Goal: Task Accomplishment & Management: Manage account settings

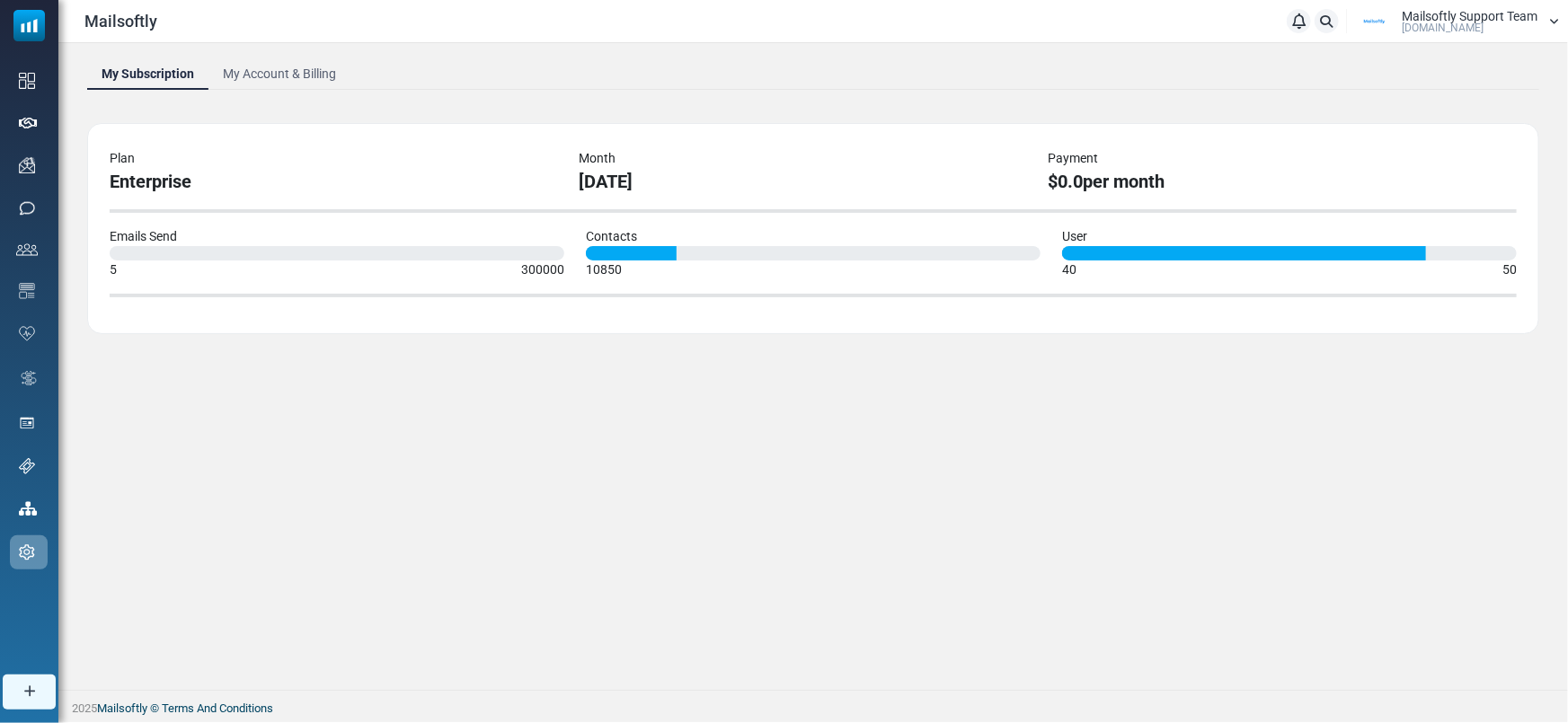
click at [275, 64] on link "My Account & Billing" at bounding box center [279, 73] width 142 height 32
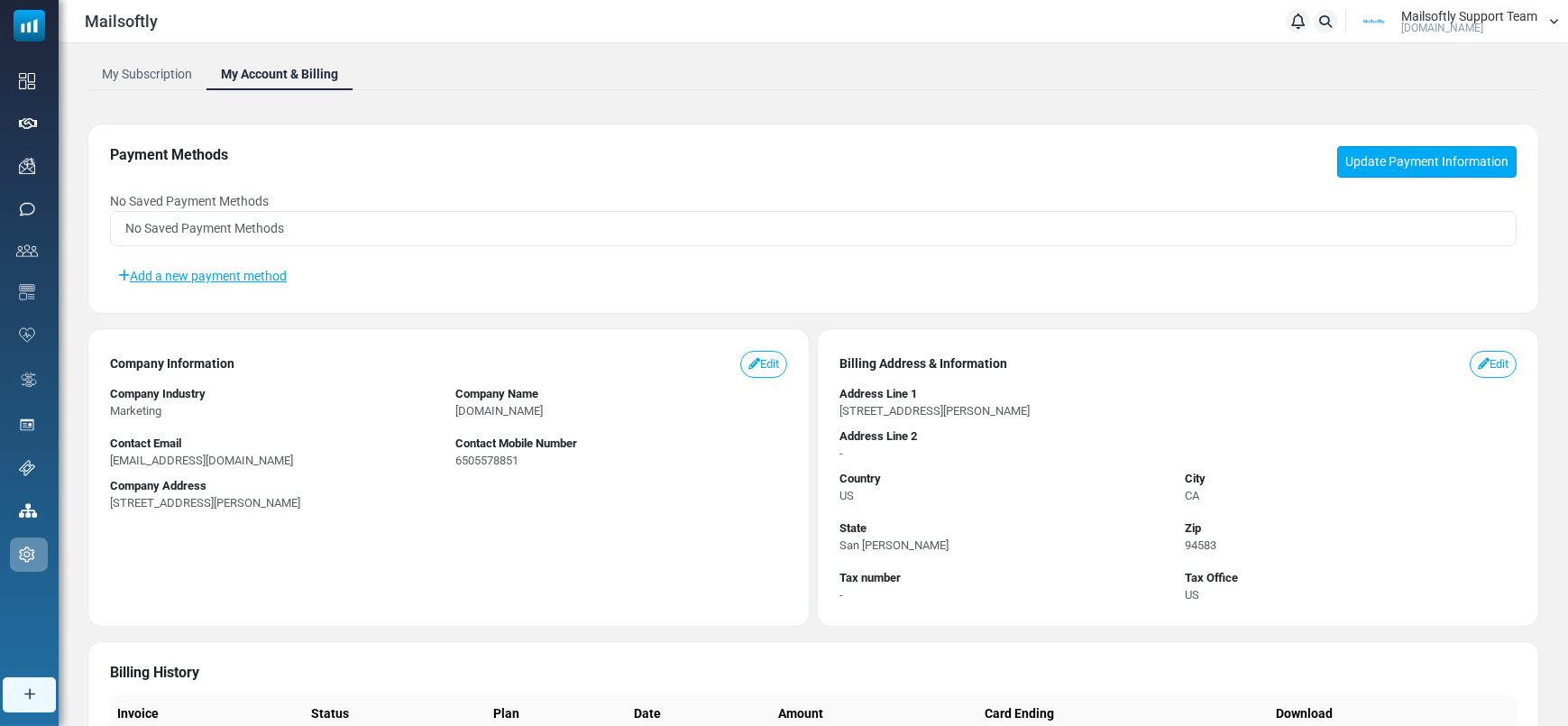
click at [1446, 151] on link "Update Payment Information" at bounding box center [1427, 162] width 179 height 31
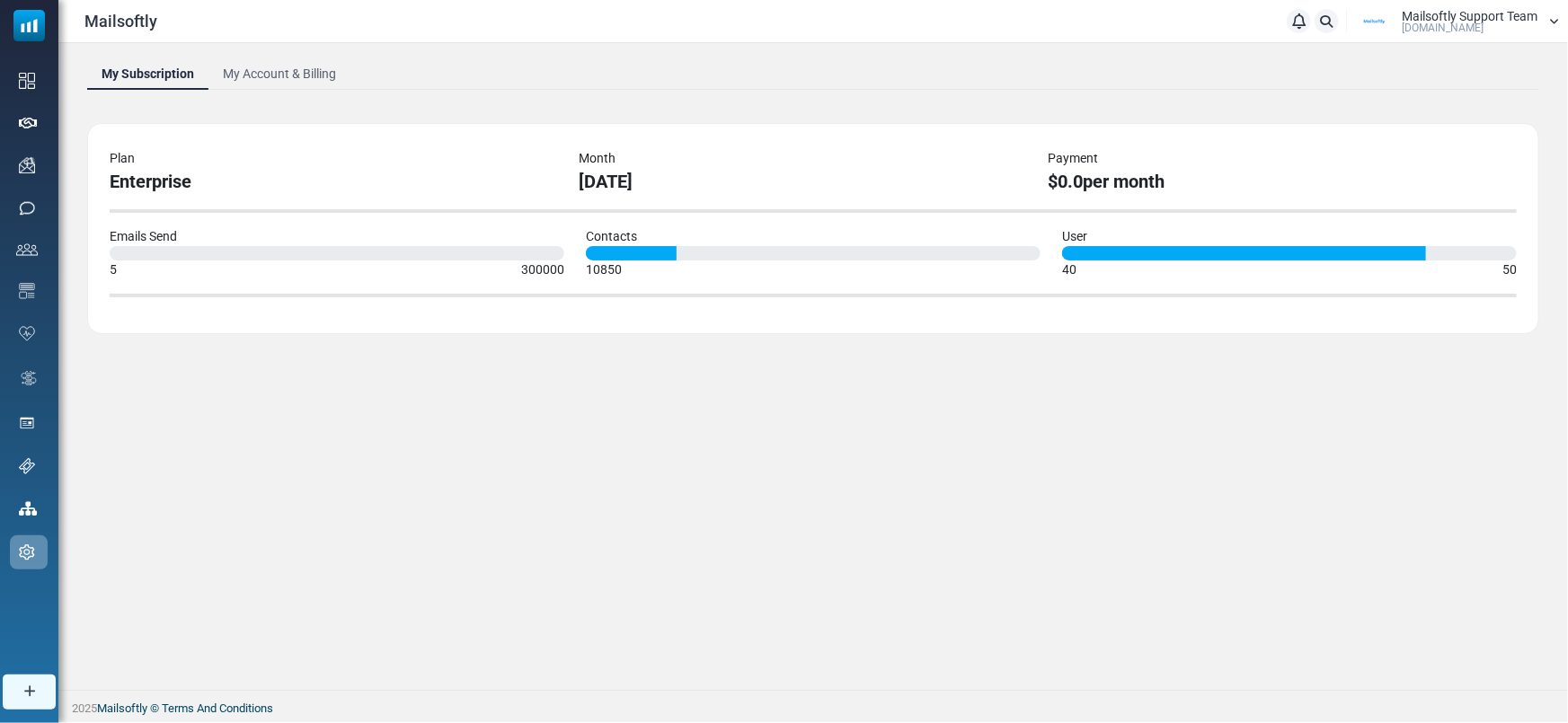
click at [291, 67] on link "My Account & Billing" at bounding box center [279, 73] width 142 height 32
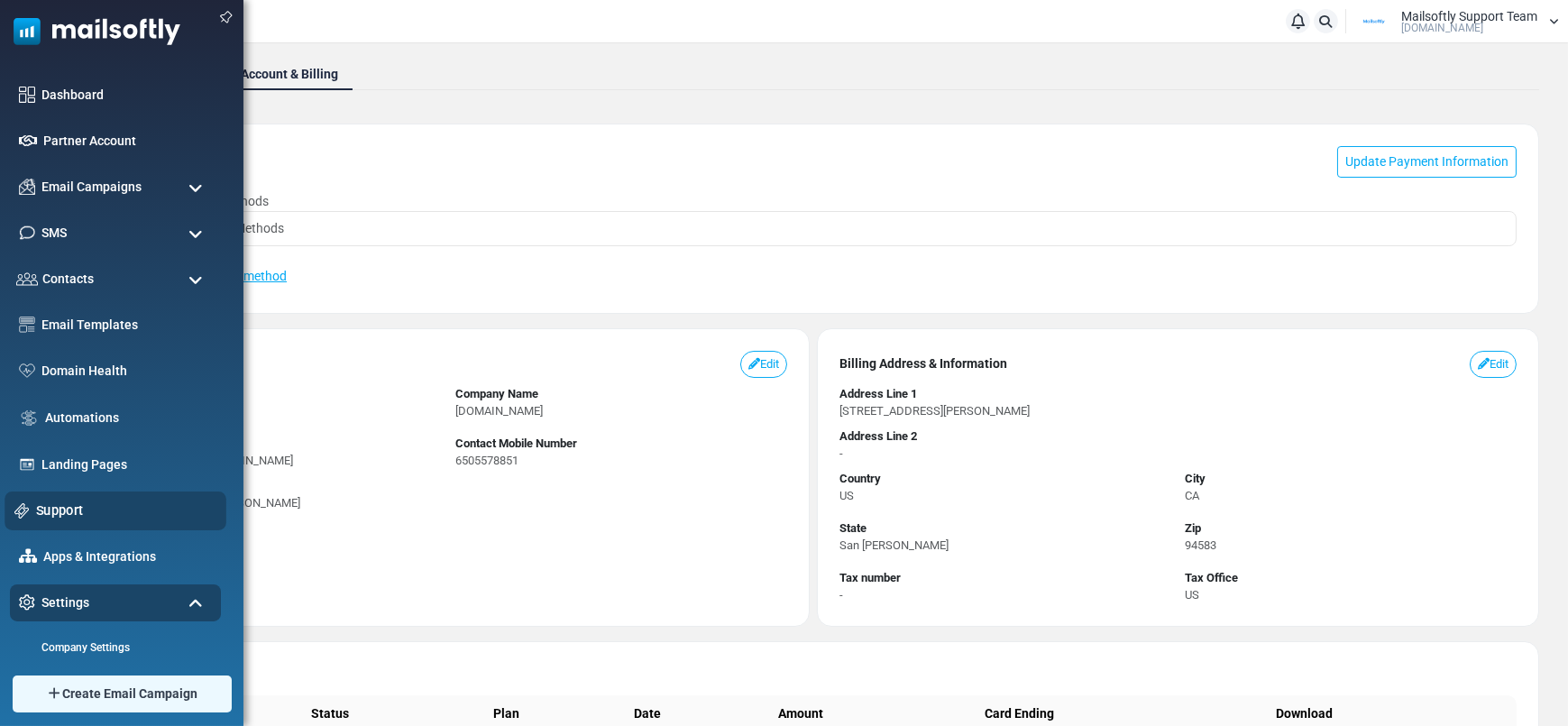
click at [69, 512] on link "Support" at bounding box center [126, 511] width 180 height 20
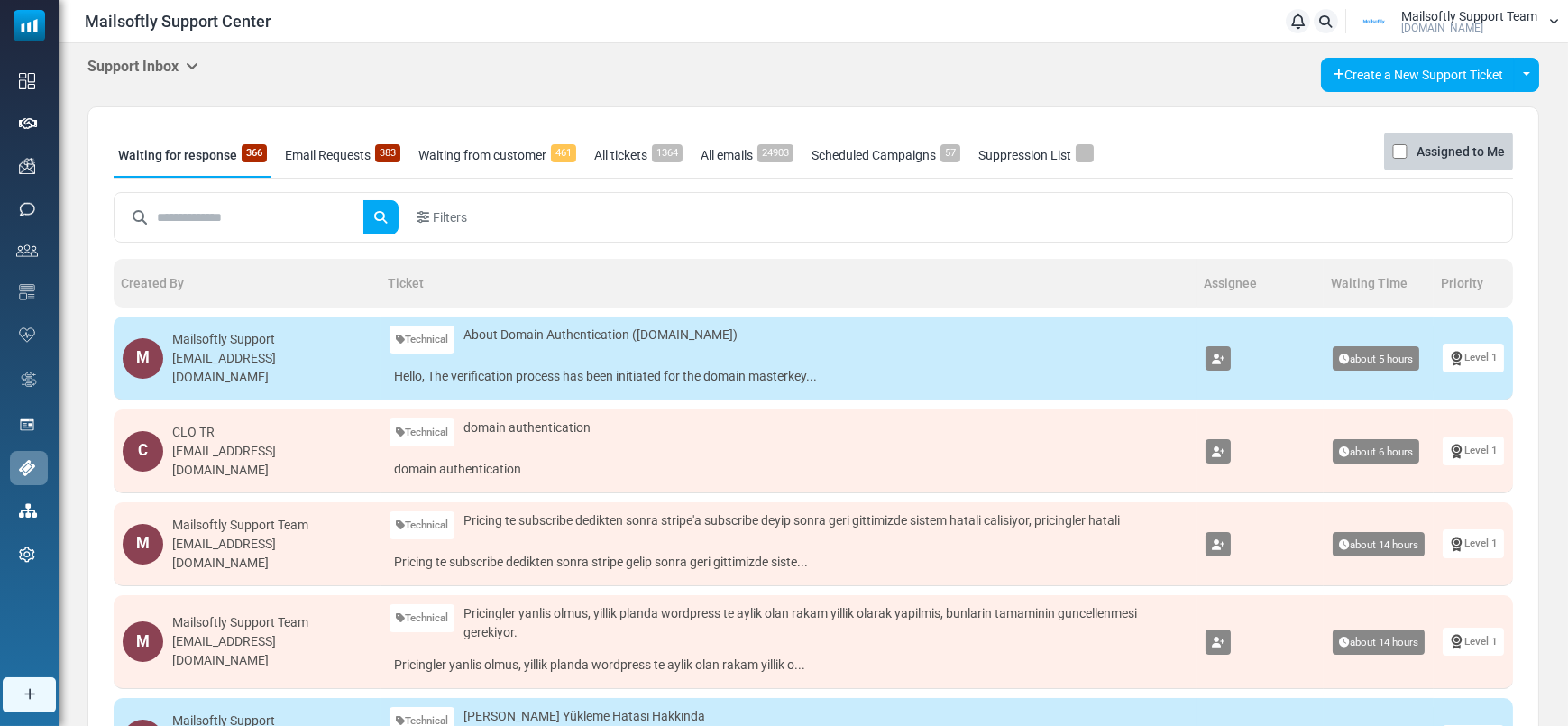
click at [295, 212] on input "text" at bounding box center [261, 217] width 207 height 34
click at [165, 52] on div "Support Inbox Support Inbox User Dashboard Control Panel App Announcements Iden…" at bounding box center [814, 702] width 1510 height 1319
click at [172, 69] on h5 "Support Inbox" at bounding box center [143, 66] width 111 height 17
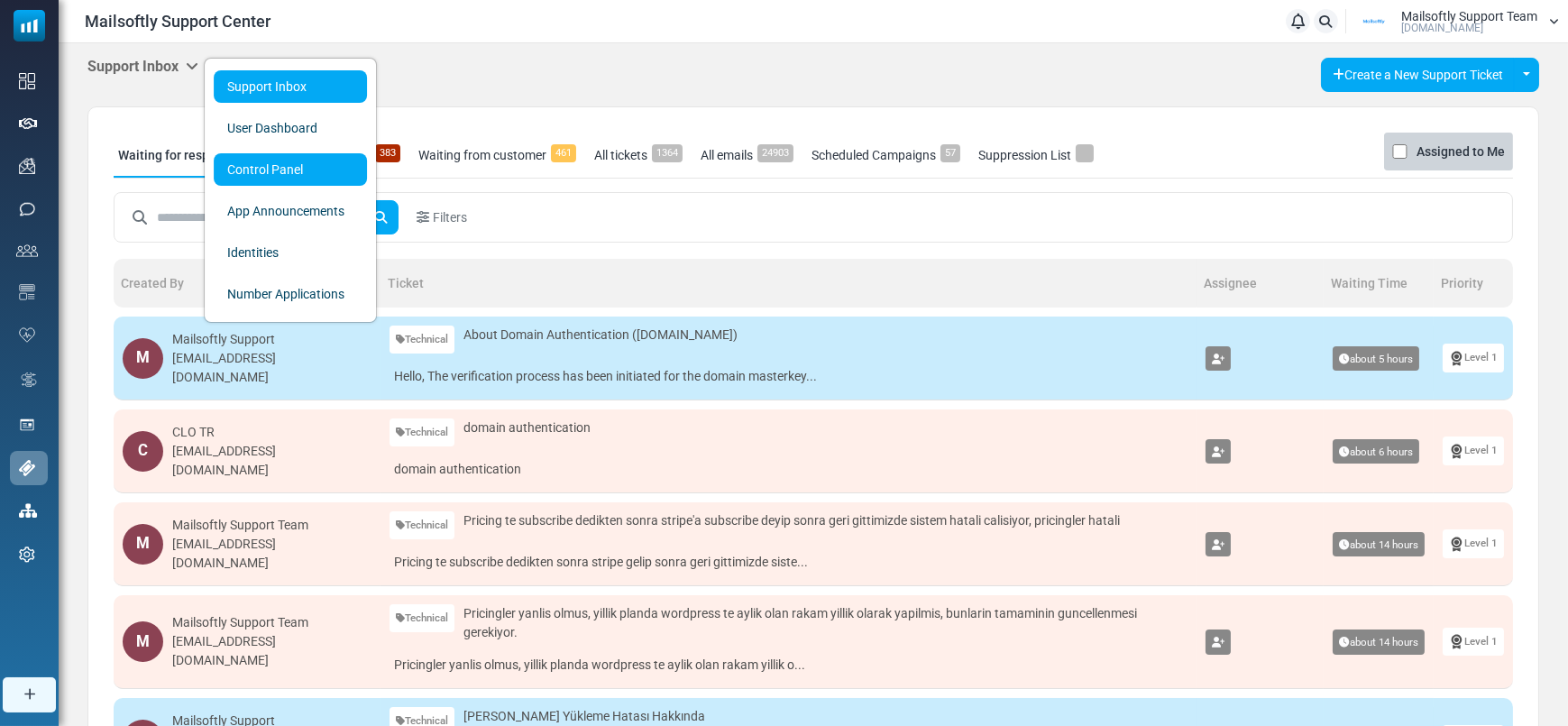
click at [272, 169] on link "Control Panel" at bounding box center [290, 169] width 153 height 32
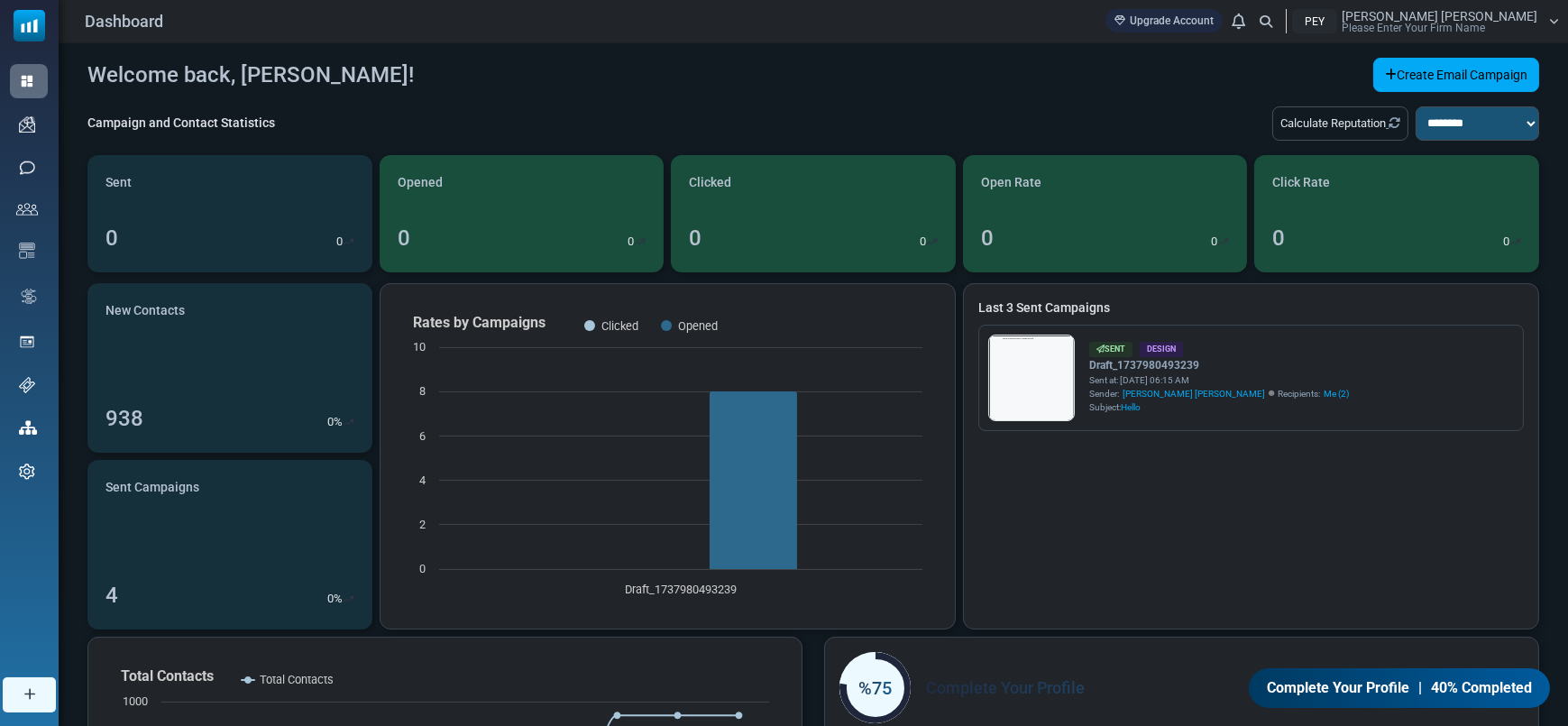
click at [1477, 30] on span "Please Enter Your Firm Name" at bounding box center [1414, 28] width 144 height 11
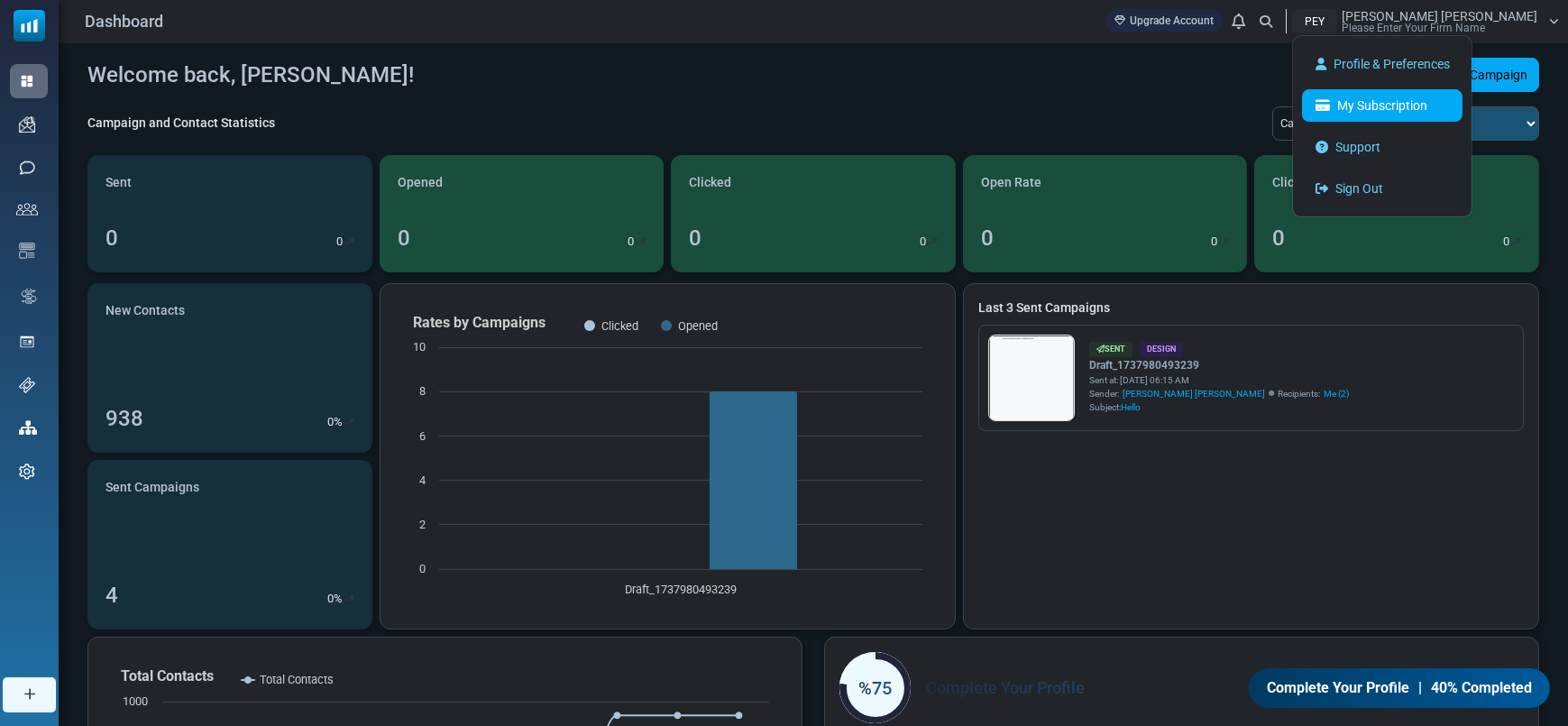
click at [1460, 99] on link "My Subscription" at bounding box center [1382, 105] width 160 height 32
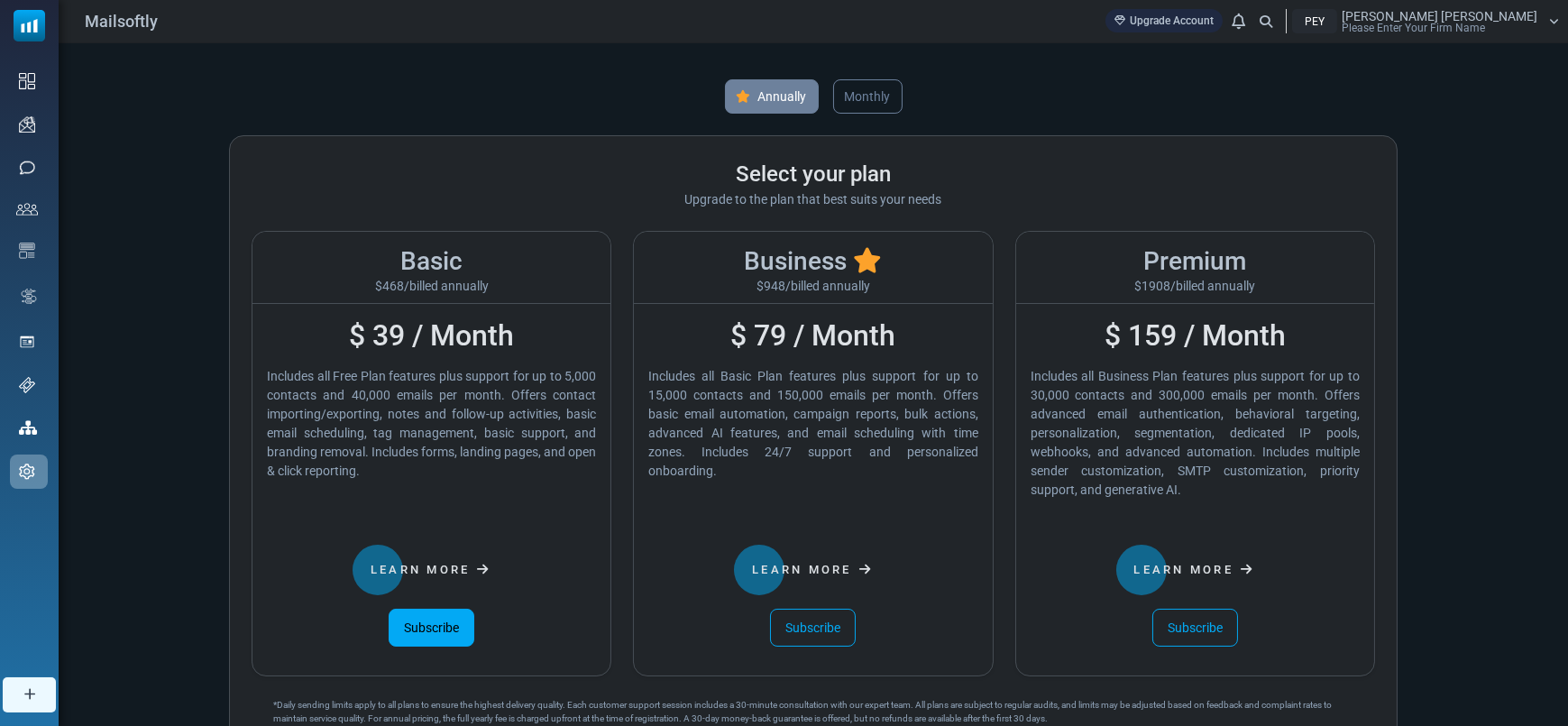
click at [447, 629] on link "Subscribe" at bounding box center [431, 628] width 86 height 38
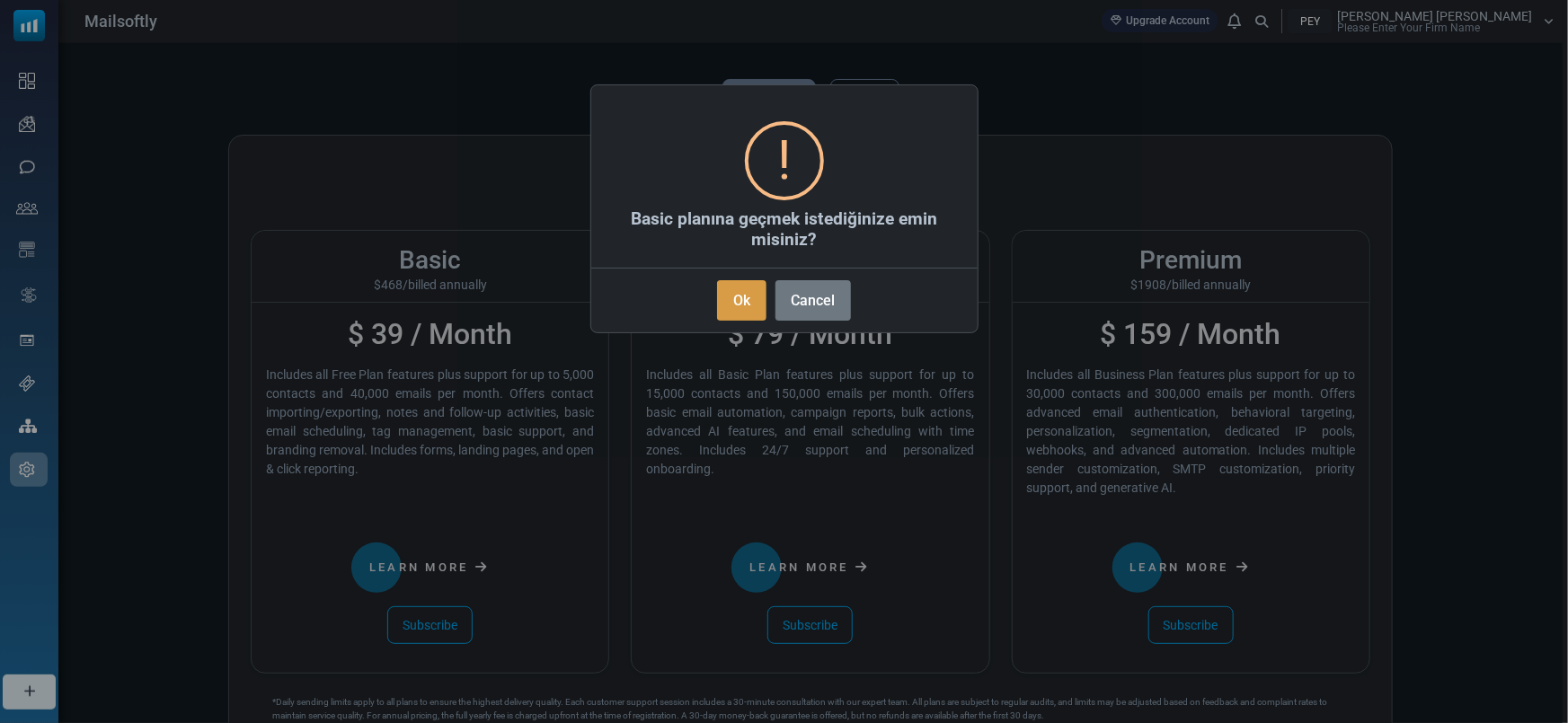
click at [743, 313] on button "Ok" at bounding box center [742, 300] width 49 height 40
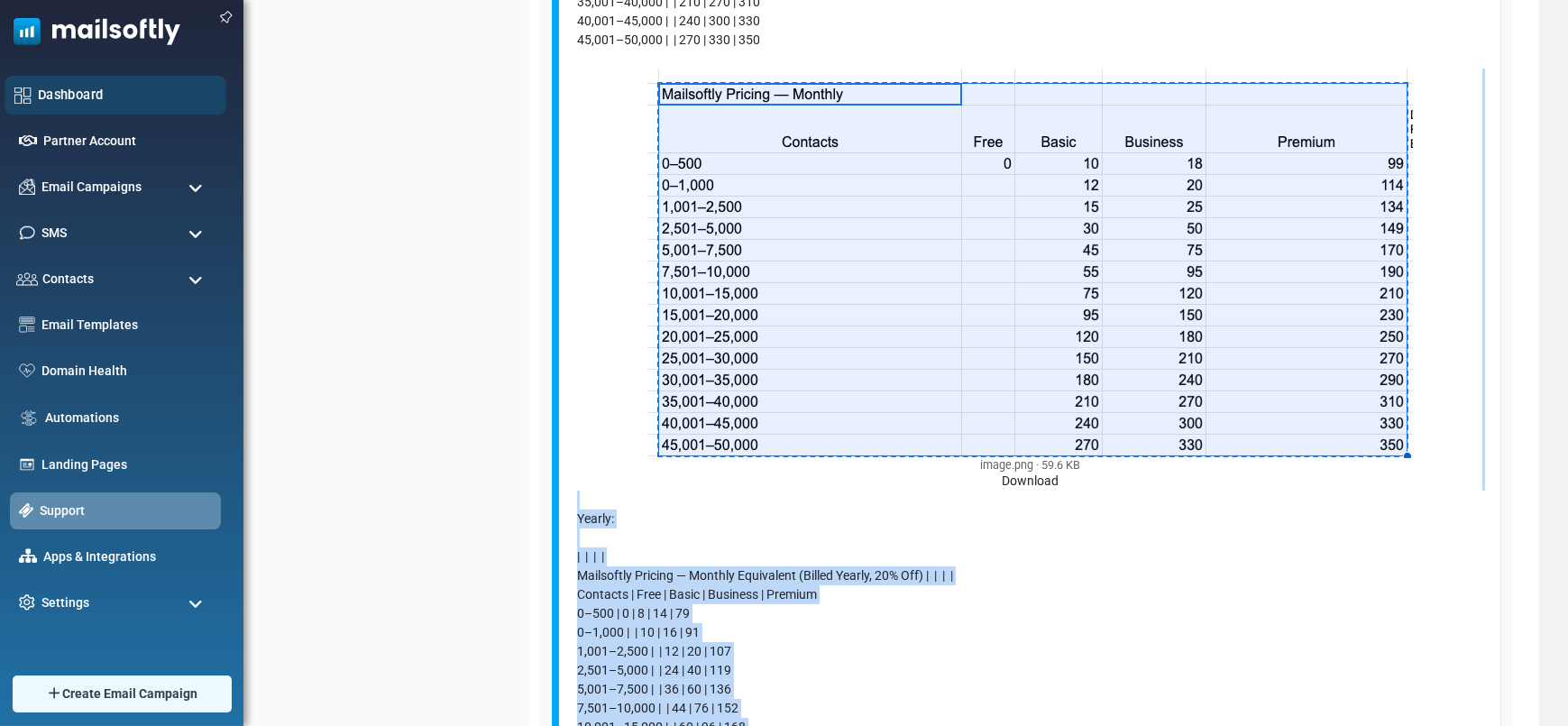
click at [82, 89] on link "Dashboard" at bounding box center [128, 94] width 179 height 20
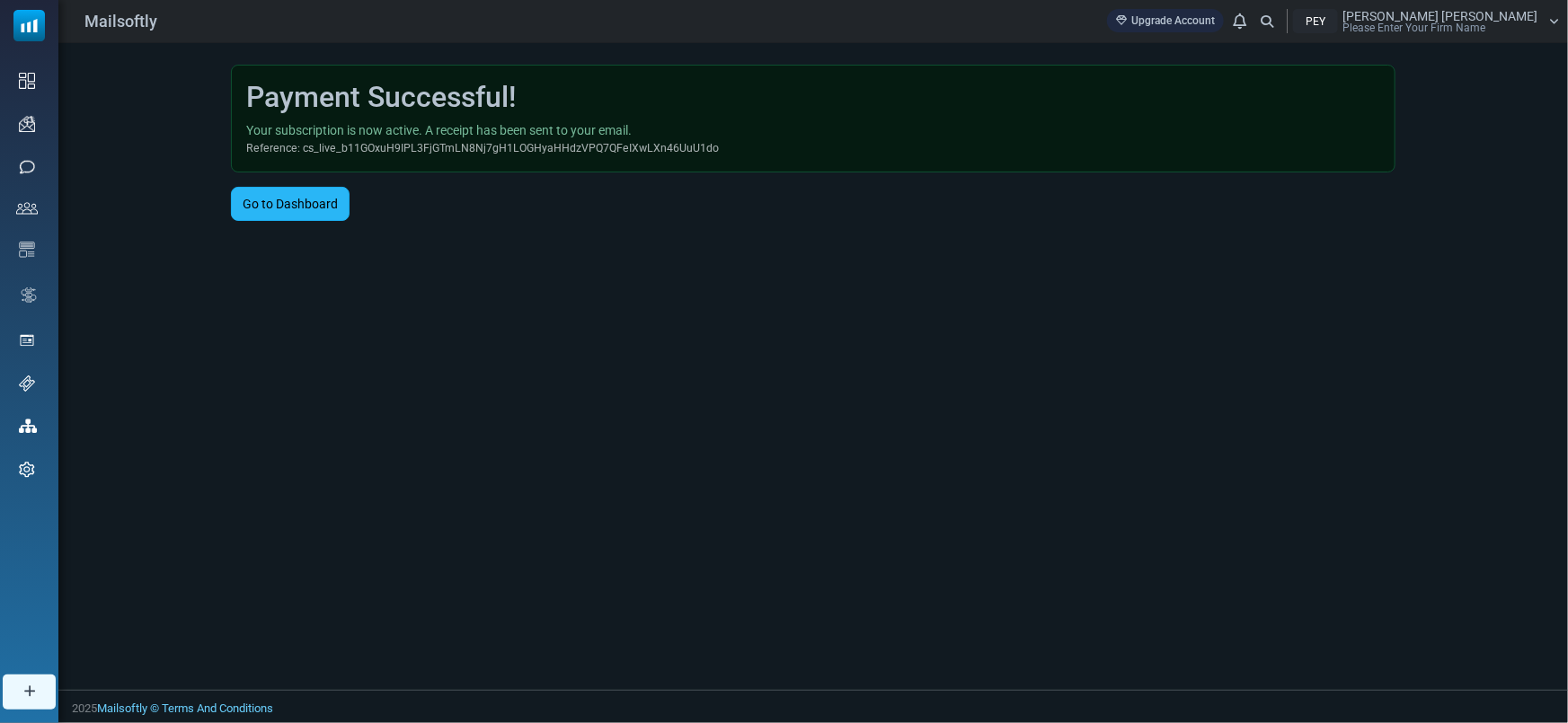
click at [307, 196] on link "Go to Dashboard" at bounding box center [290, 204] width 119 height 34
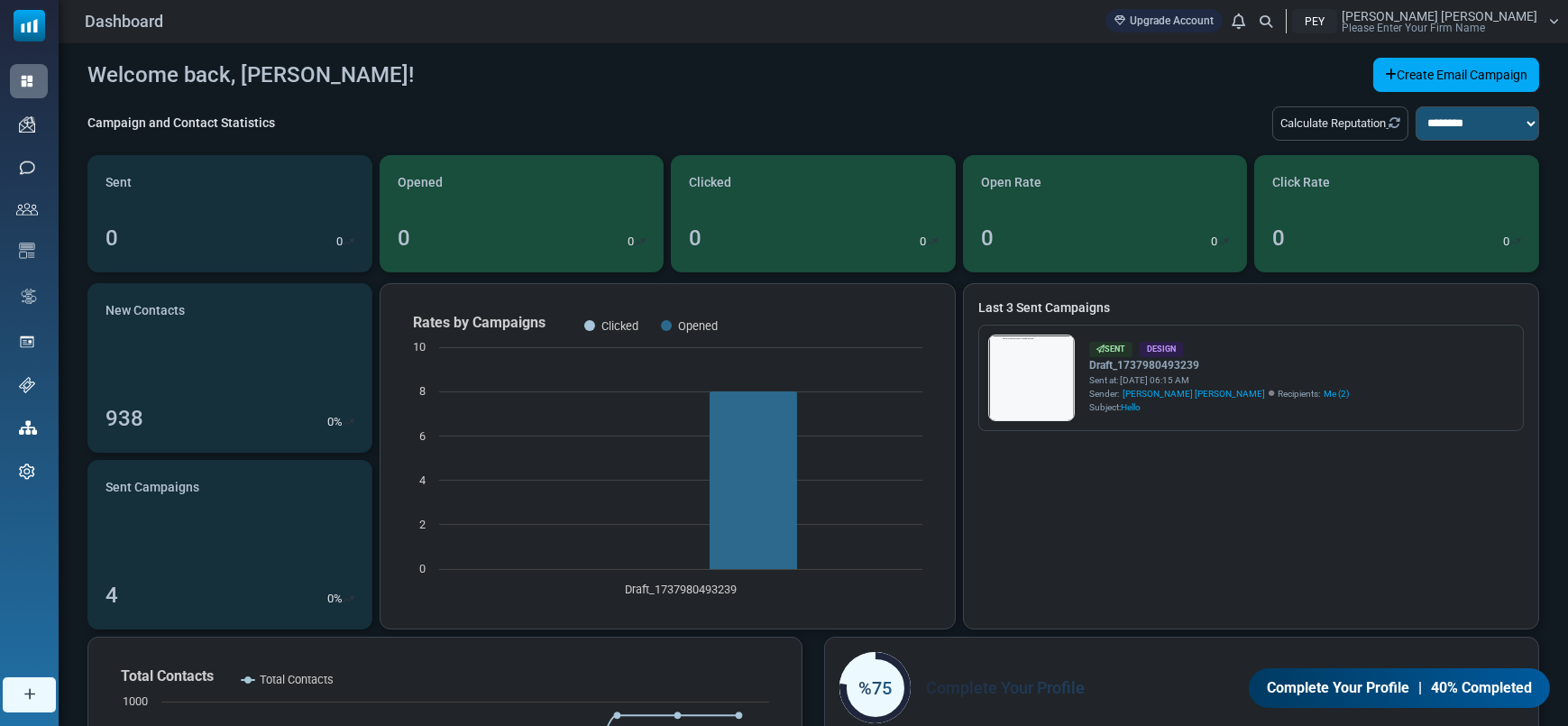
click at [1513, 35] on div "Dashboard Upgrade Account Notifications PEY Mustafa Eray Demir Please Enter You…" at bounding box center [814, 21] width 1510 height 42
click at [1485, 27] on span "Please Enter Your Firm Name" at bounding box center [1414, 28] width 144 height 11
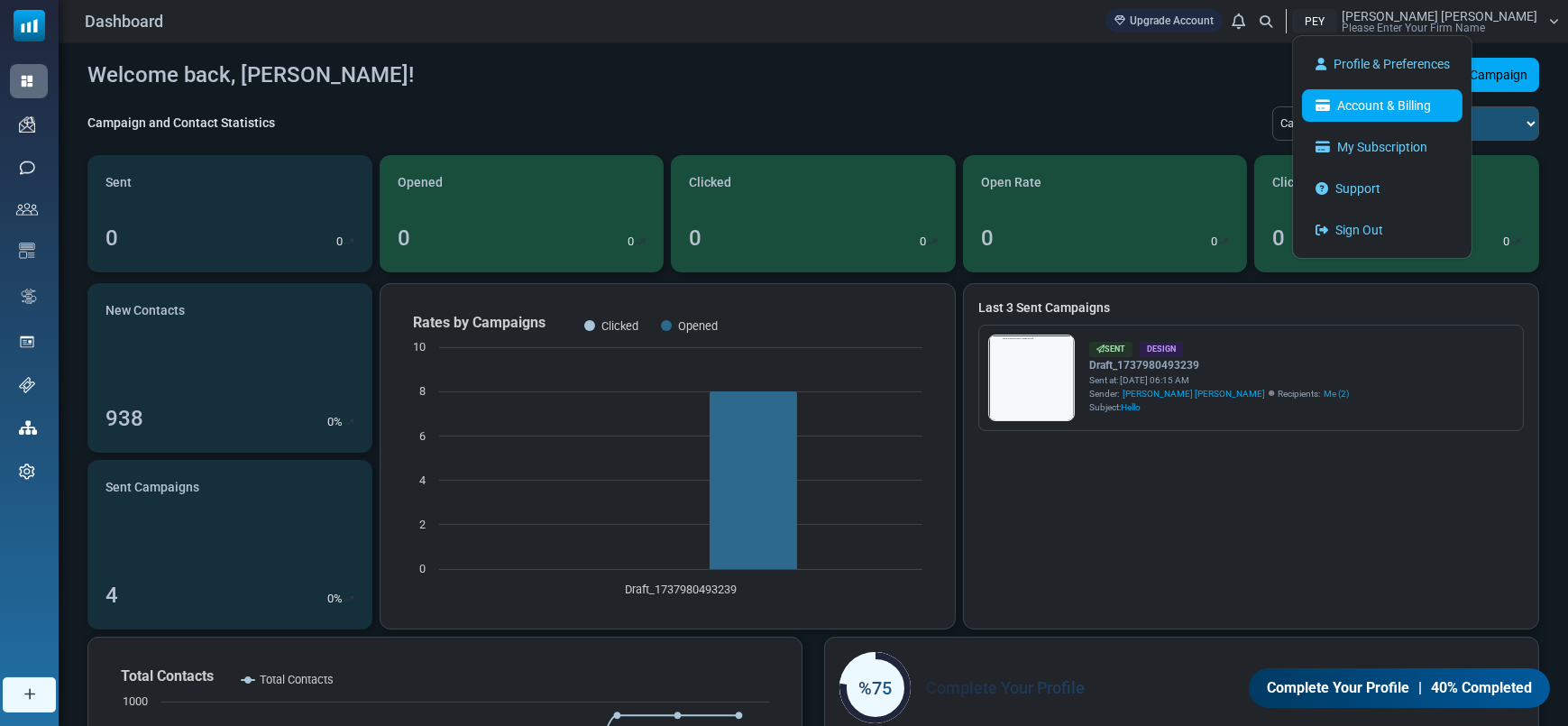
click at [1463, 100] on link "Account & Billing" at bounding box center [1382, 105] width 160 height 32
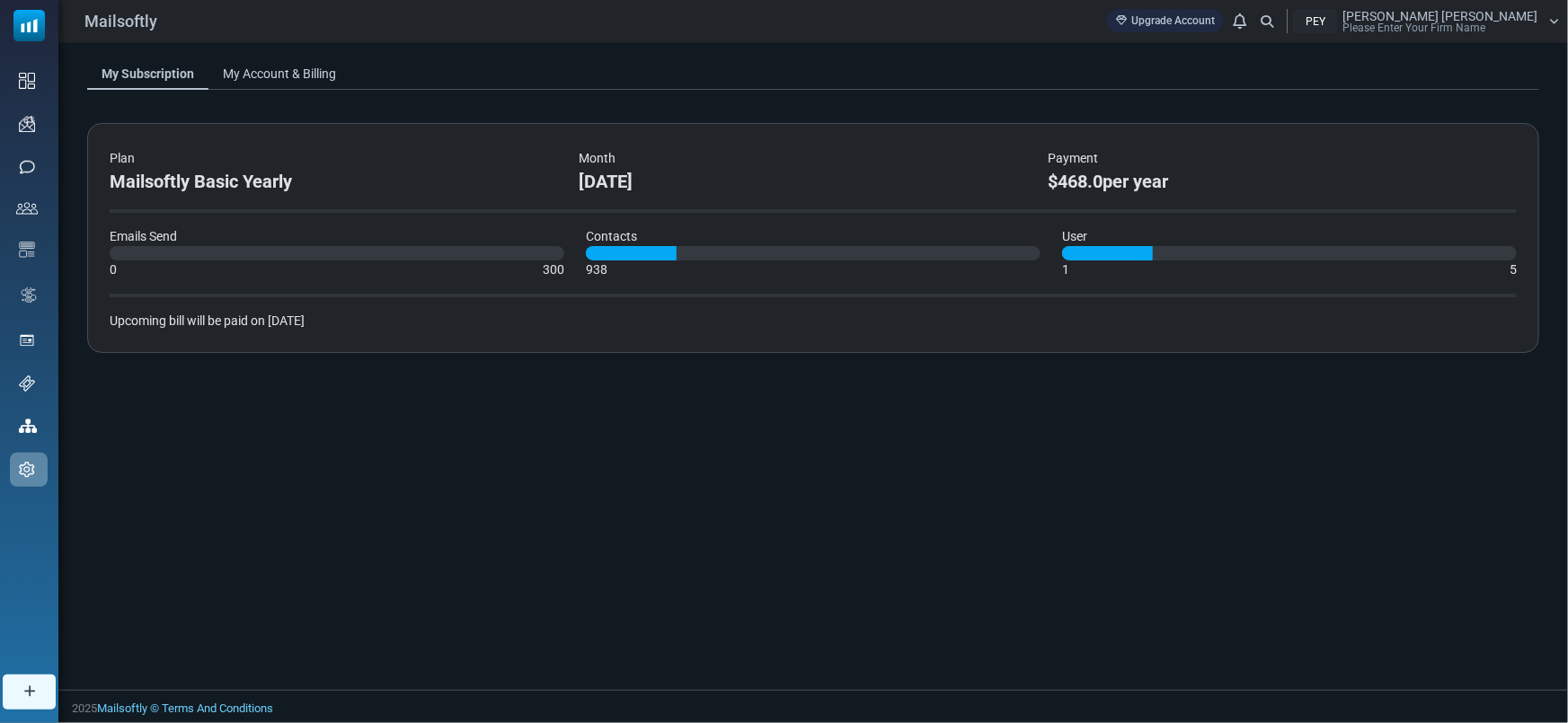
click at [320, 69] on link "My Account & Billing" at bounding box center [279, 73] width 142 height 32
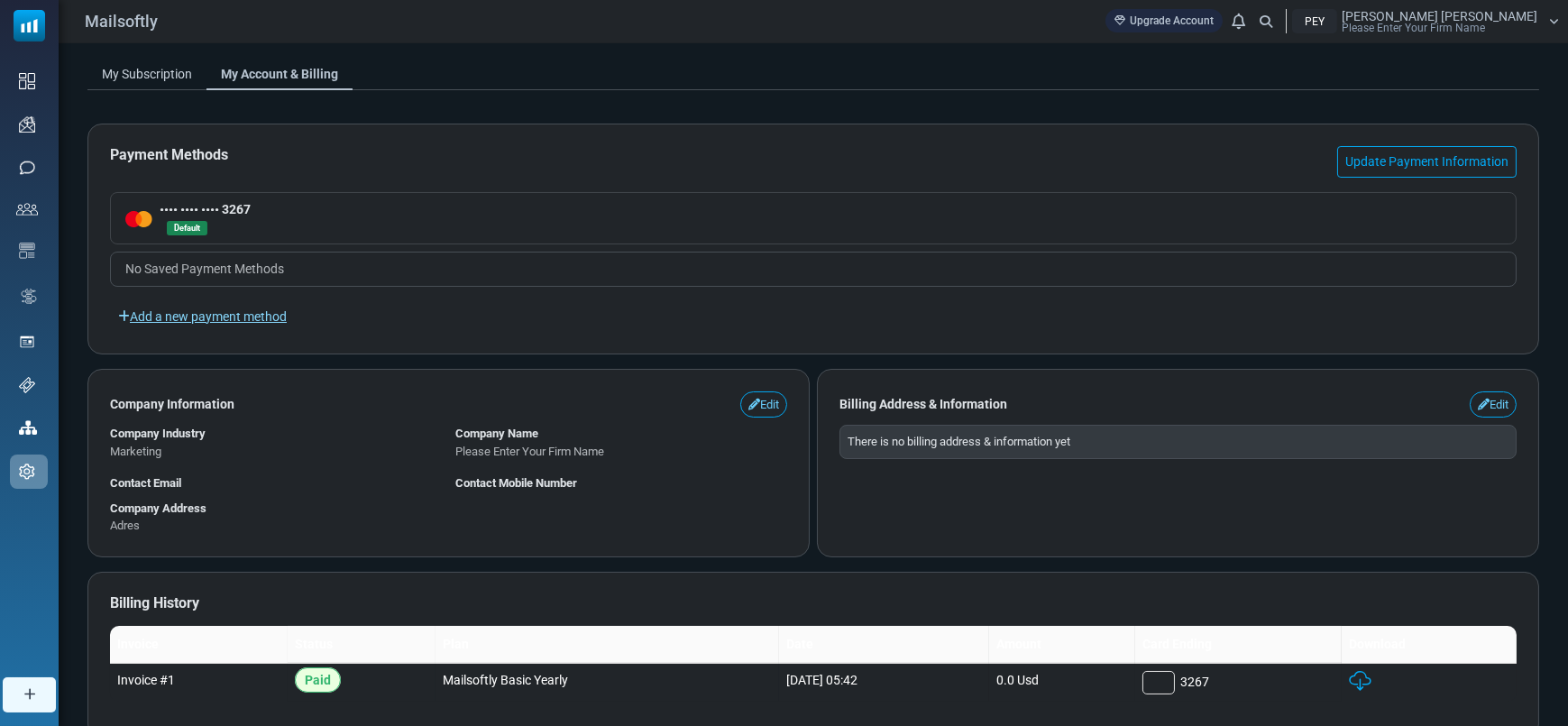
click at [196, 316] on link "Add a new payment method" at bounding box center [203, 316] width 185 height 30
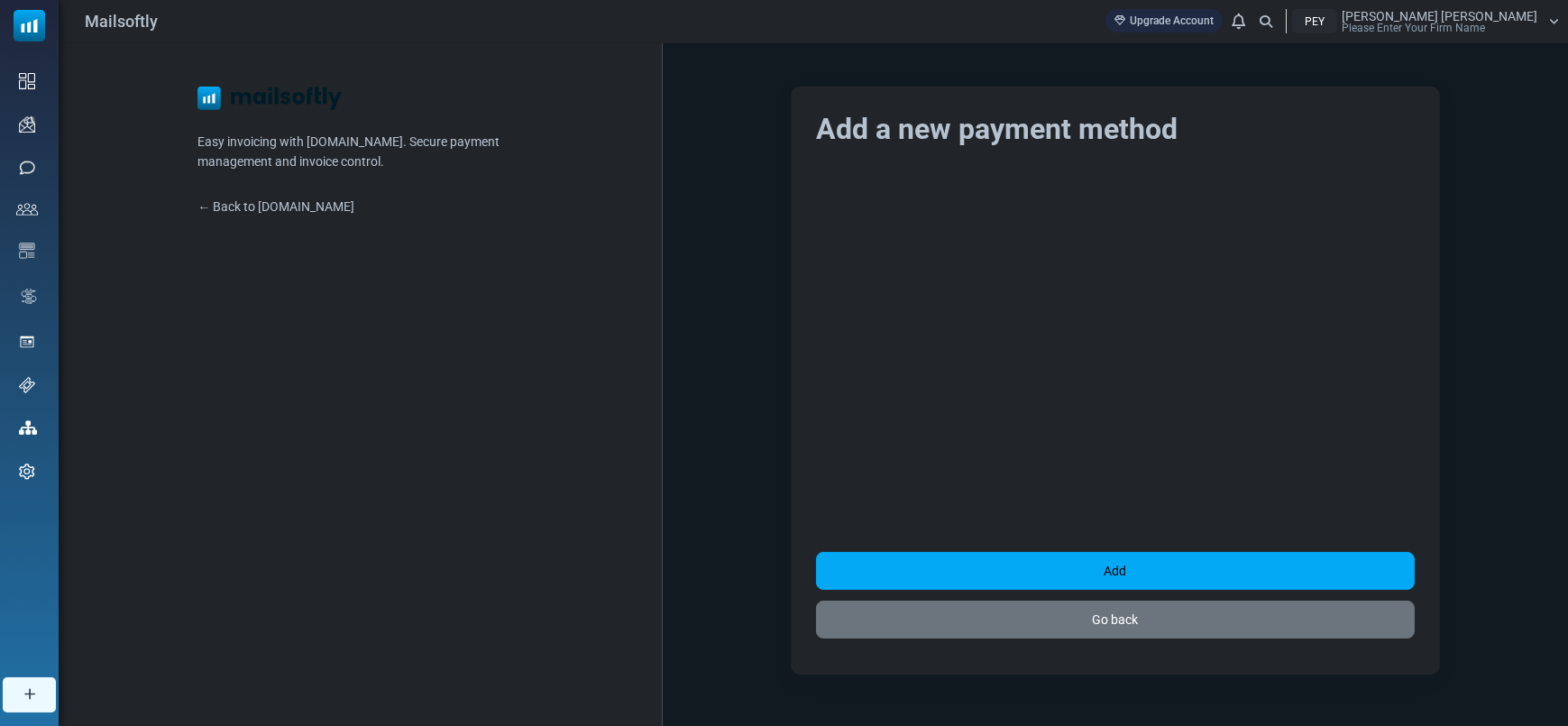
click at [1485, 23] on span "Please Enter Your Firm Name" at bounding box center [1414, 28] width 144 height 11
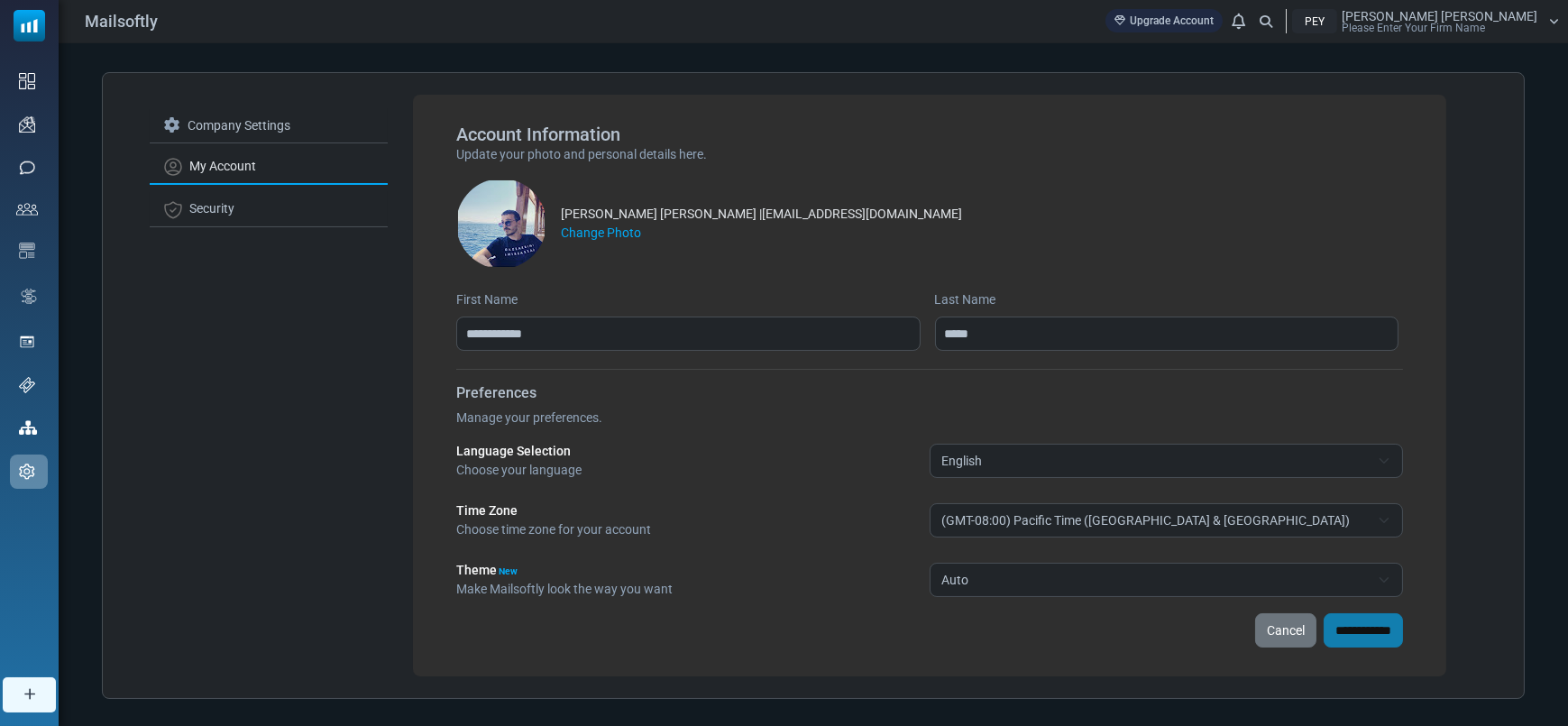
click at [1063, 581] on span "Auto" at bounding box center [1156, 580] width 429 height 22
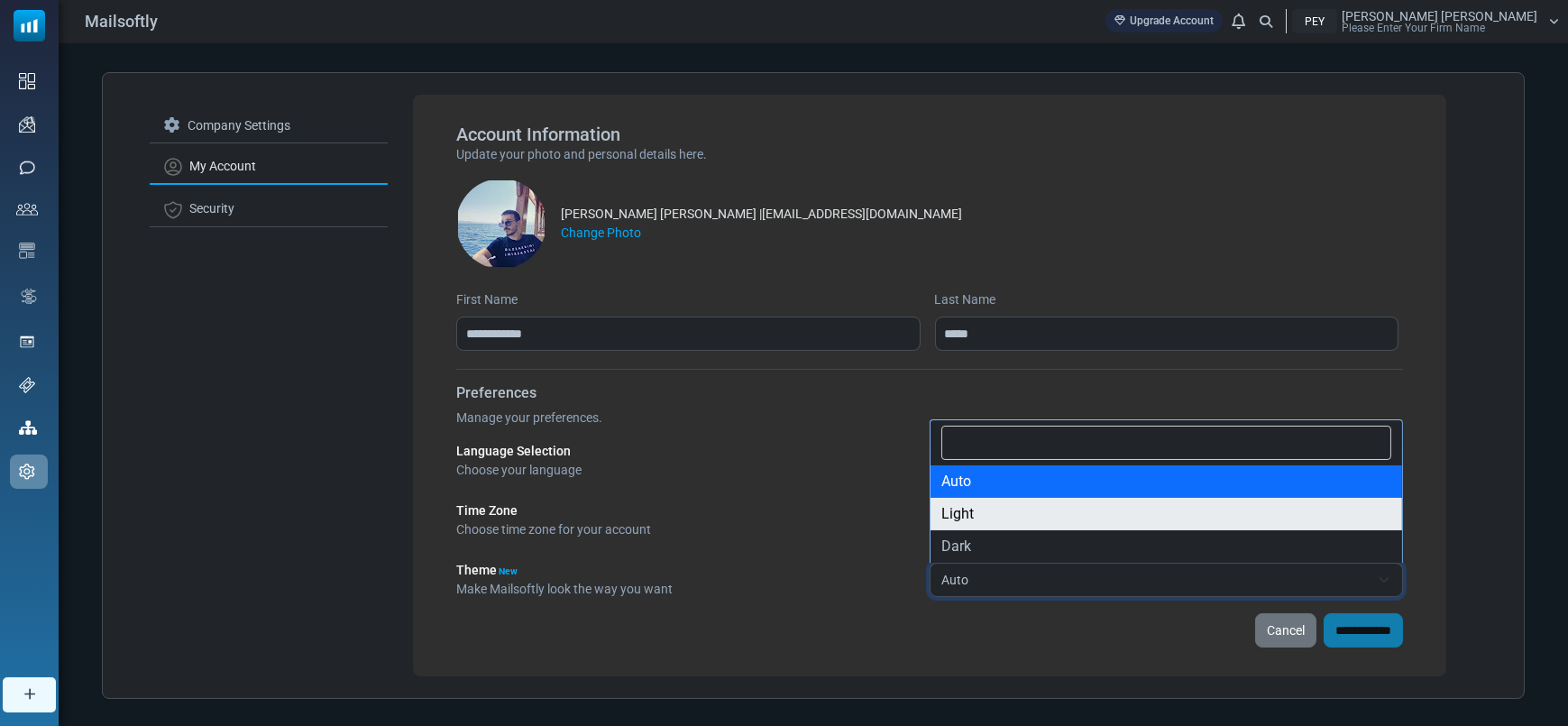
select select "*****"
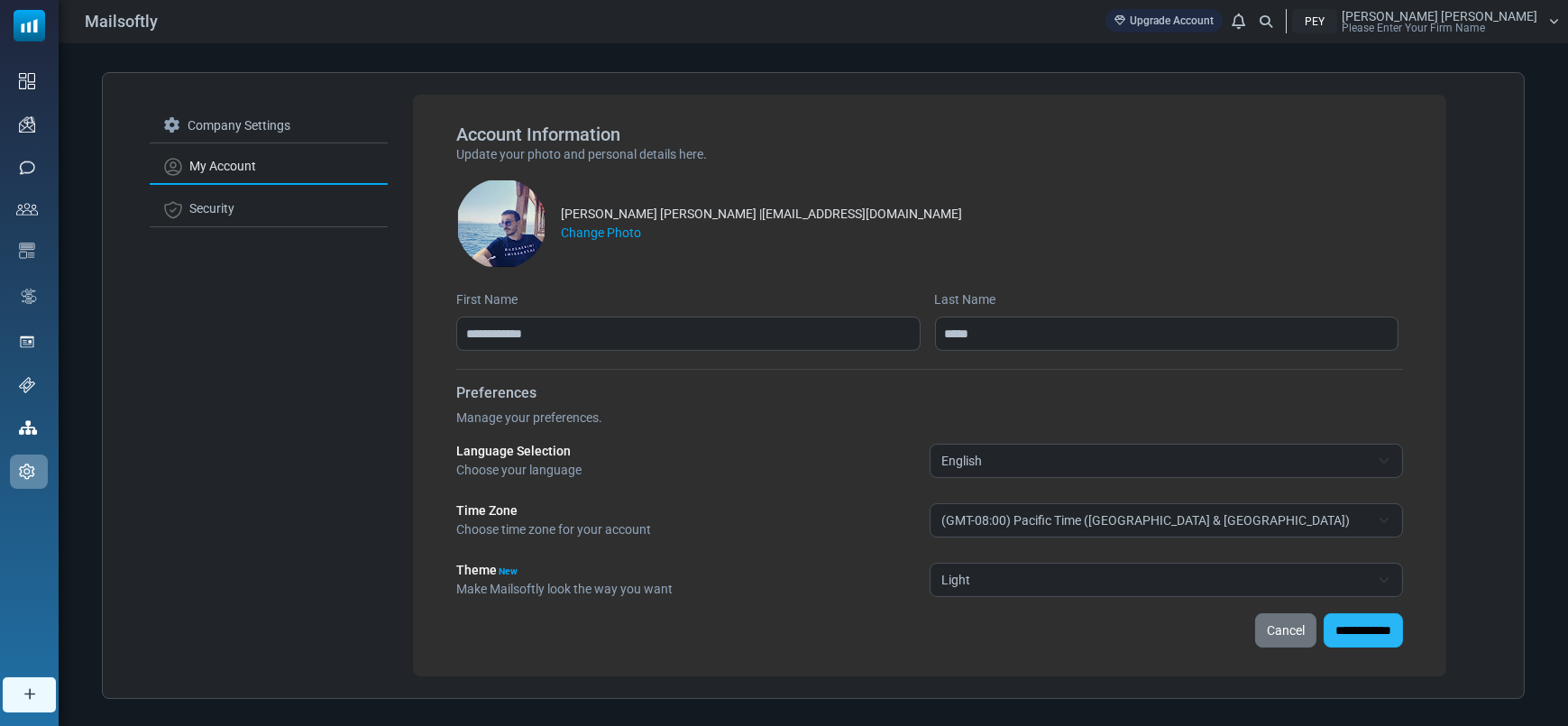
click at [1328, 622] on input "**********" at bounding box center [1363, 630] width 80 height 34
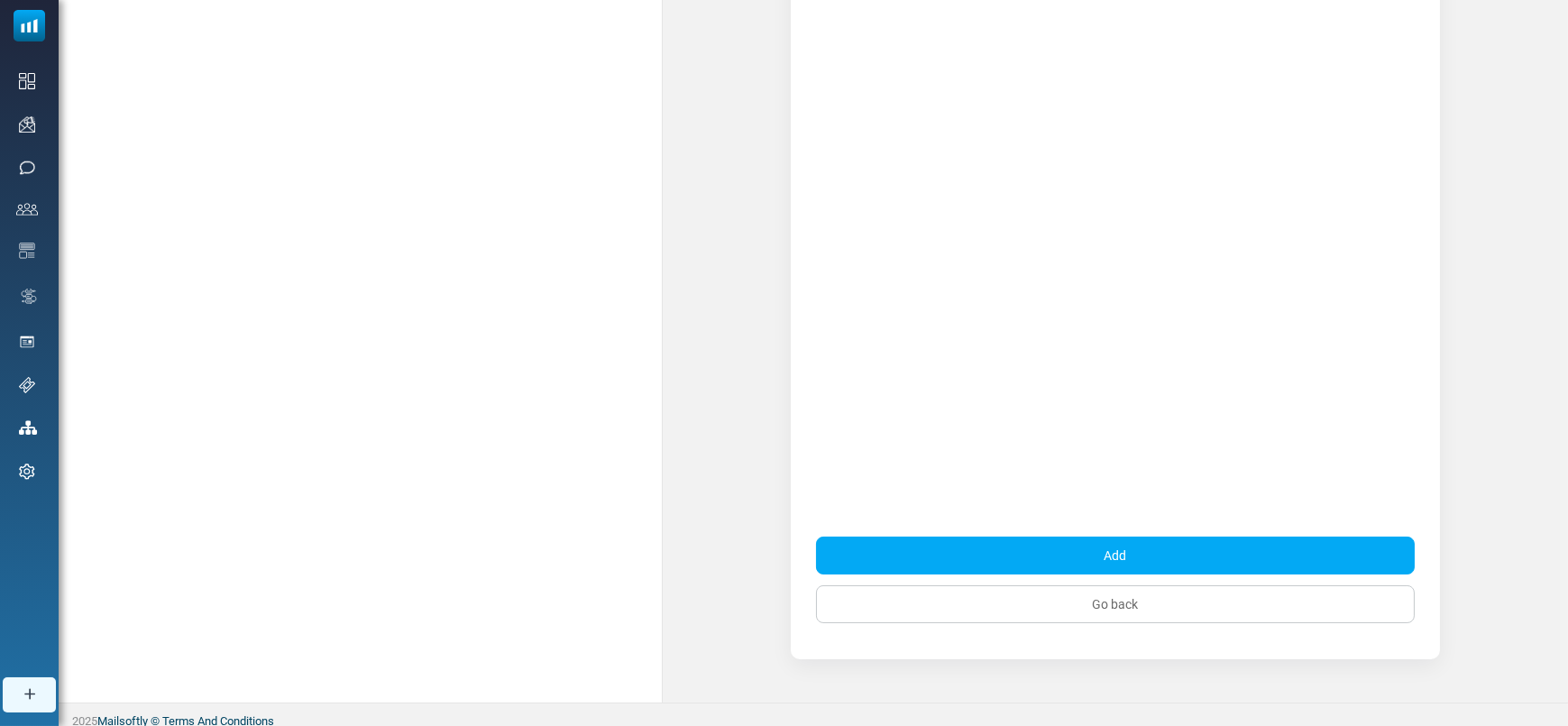
scroll to position [299, 0]
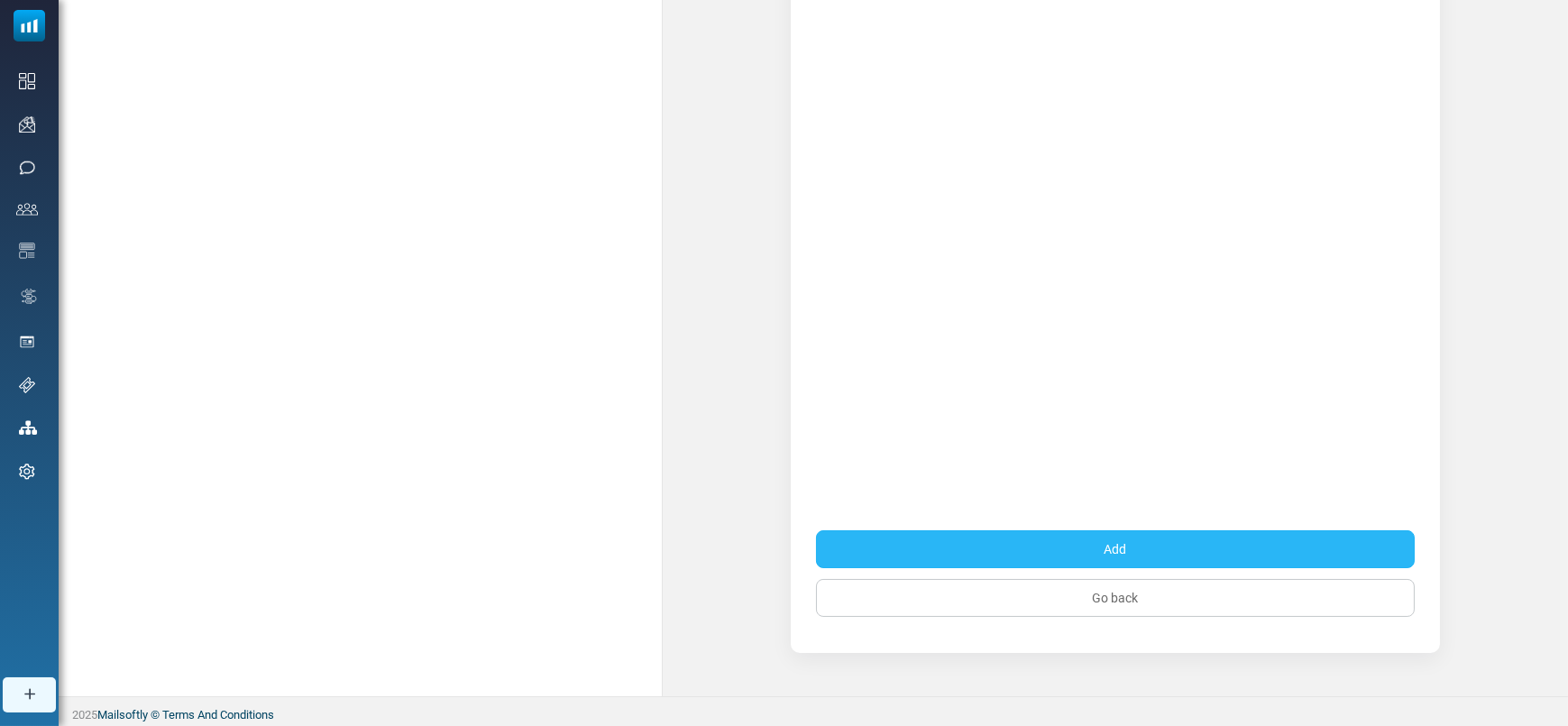
click at [1183, 542] on button "Add" at bounding box center [1116, 549] width 599 height 38
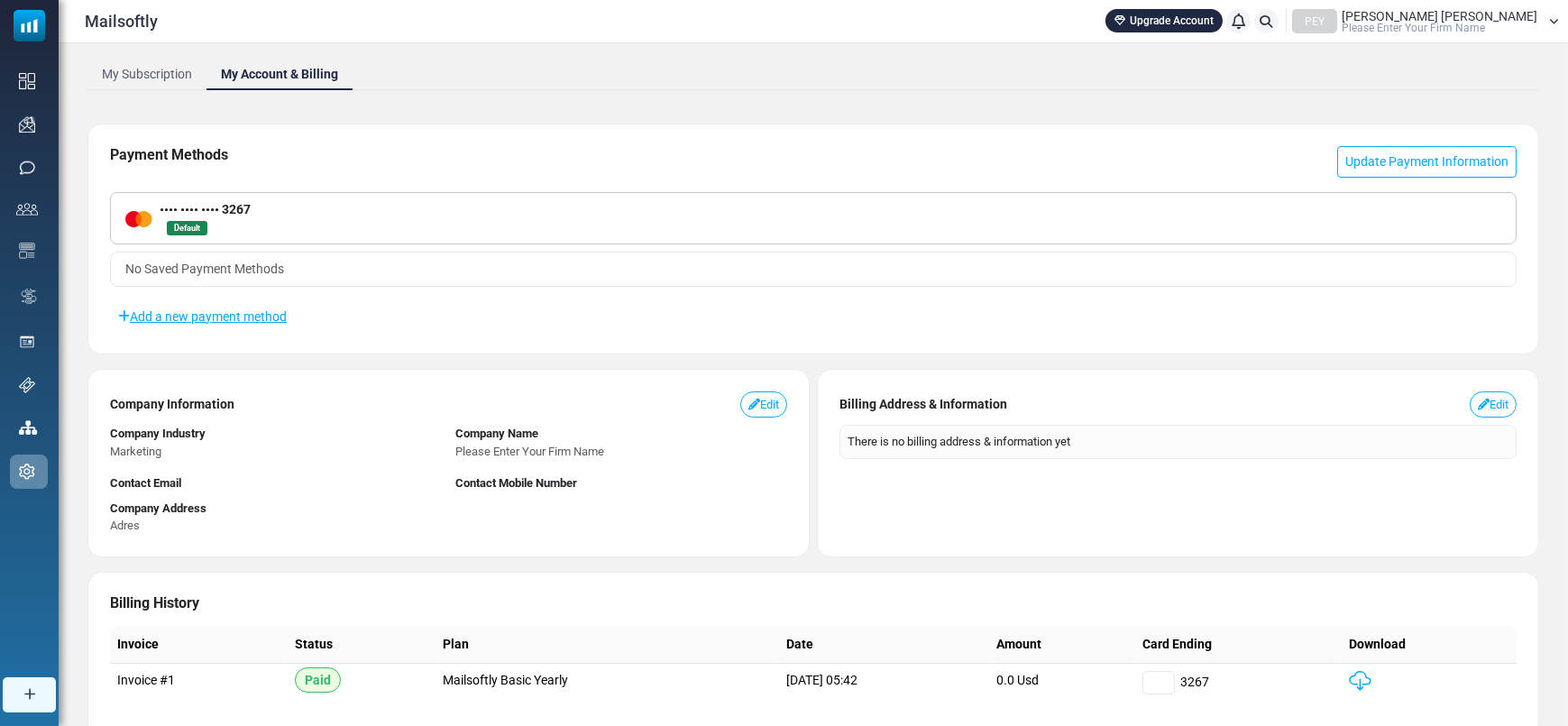
click at [1368, 97] on div "My Subscription My Account & Billing Payment Methods Update Payment Information…" at bounding box center [814, 405] width 1510 height 724
click at [1455, 29] on span "Please Enter Your Firm Name" at bounding box center [1414, 28] width 144 height 11
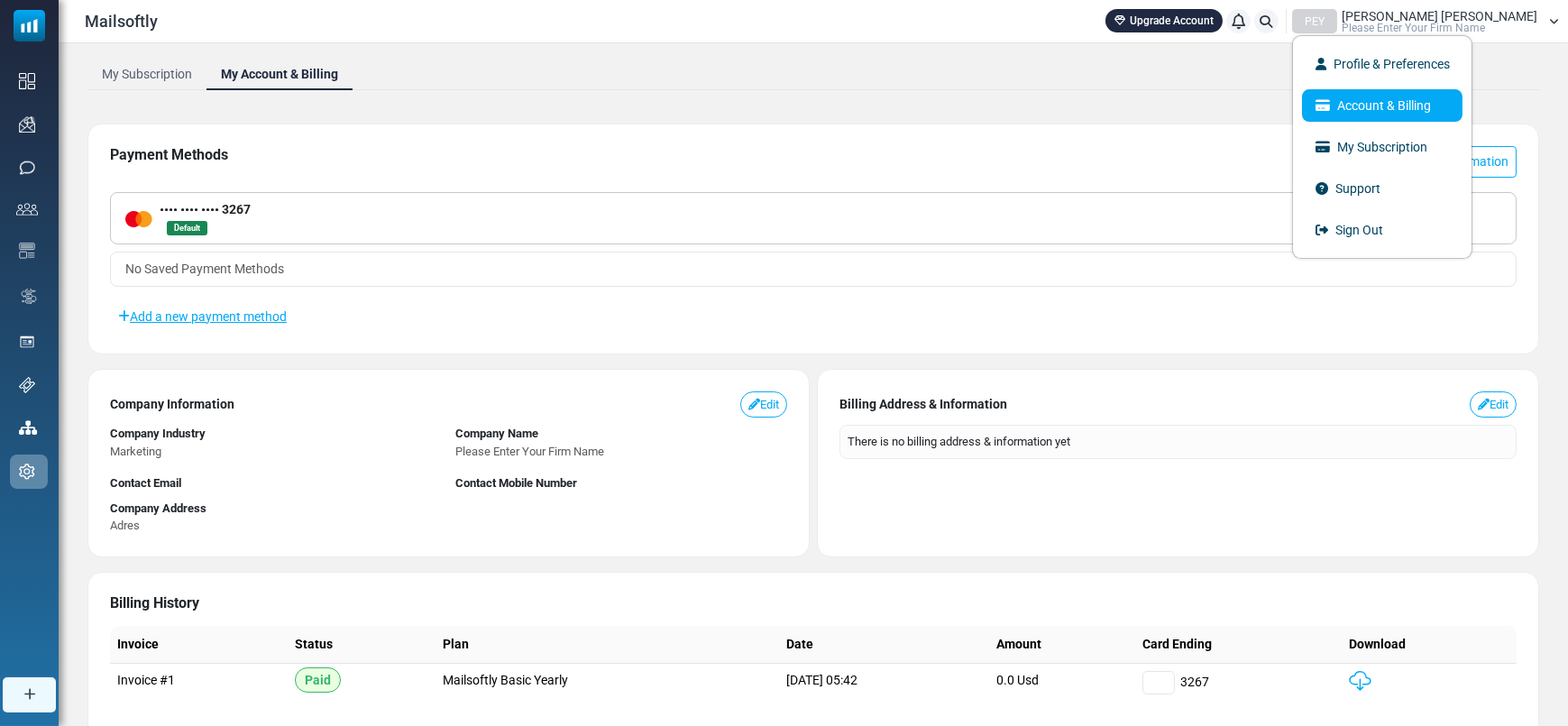
click at [1455, 103] on link "Account & Billing" at bounding box center [1382, 105] width 160 height 32
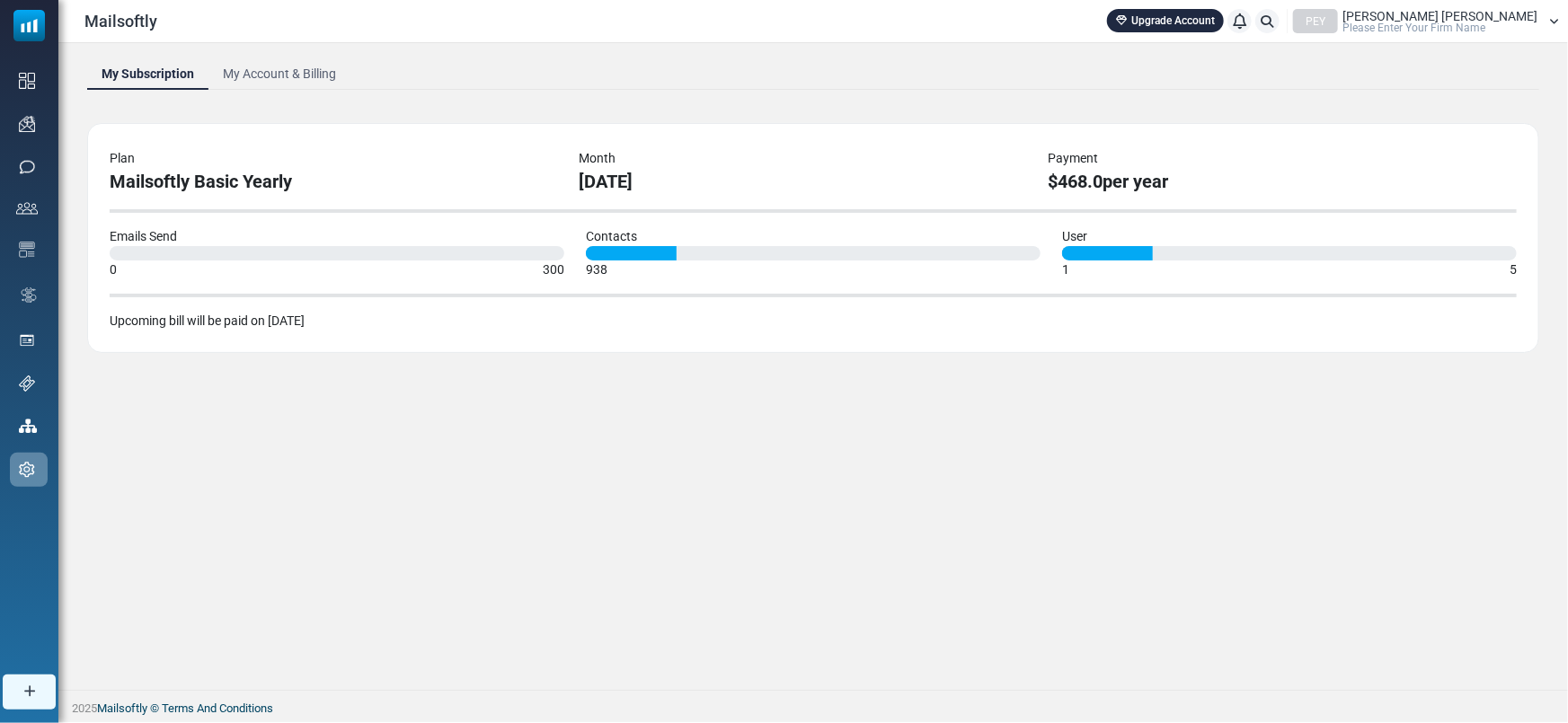
click at [307, 65] on link "My Account & Billing" at bounding box center [279, 73] width 142 height 32
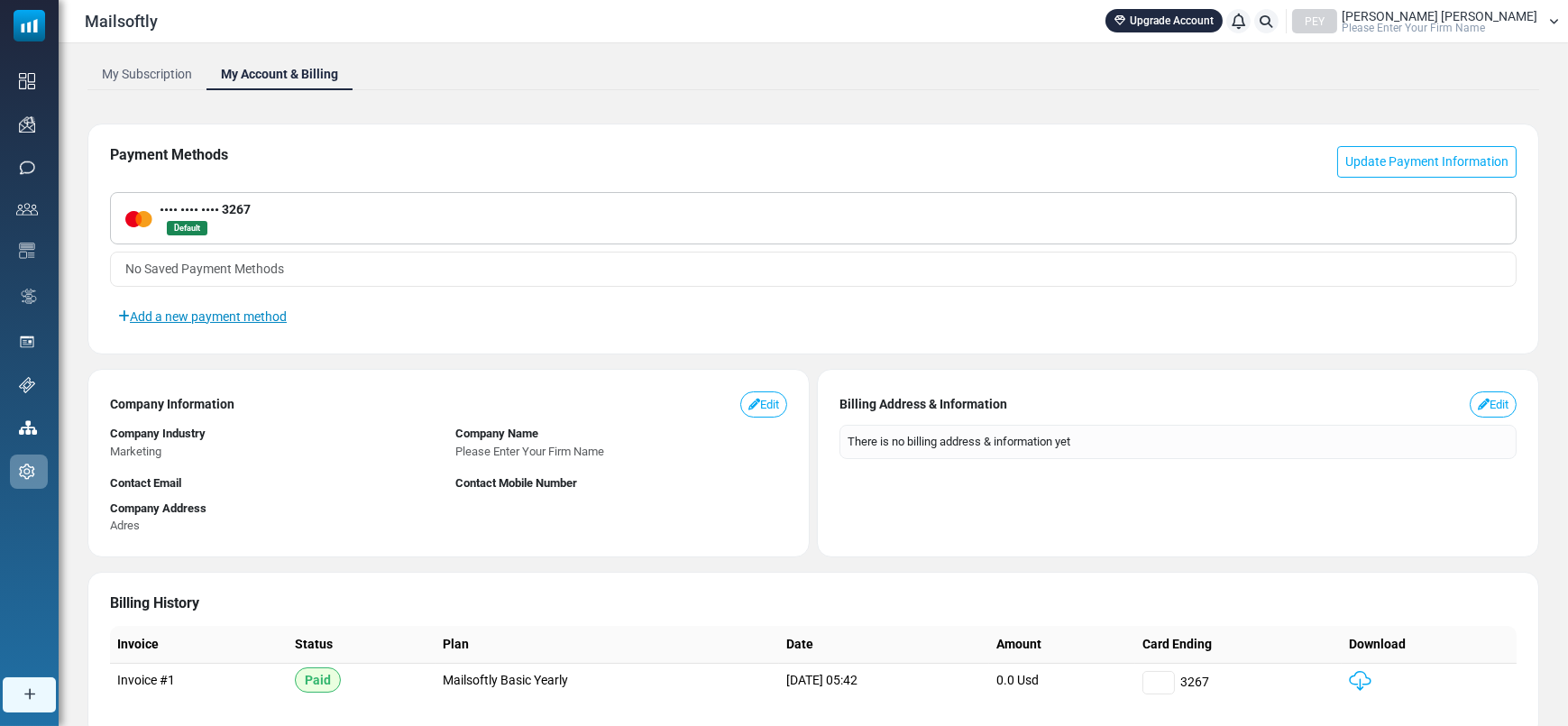
click at [282, 316] on link "Add a new payment method" at bounding box center [203, 316] width 185 height 30
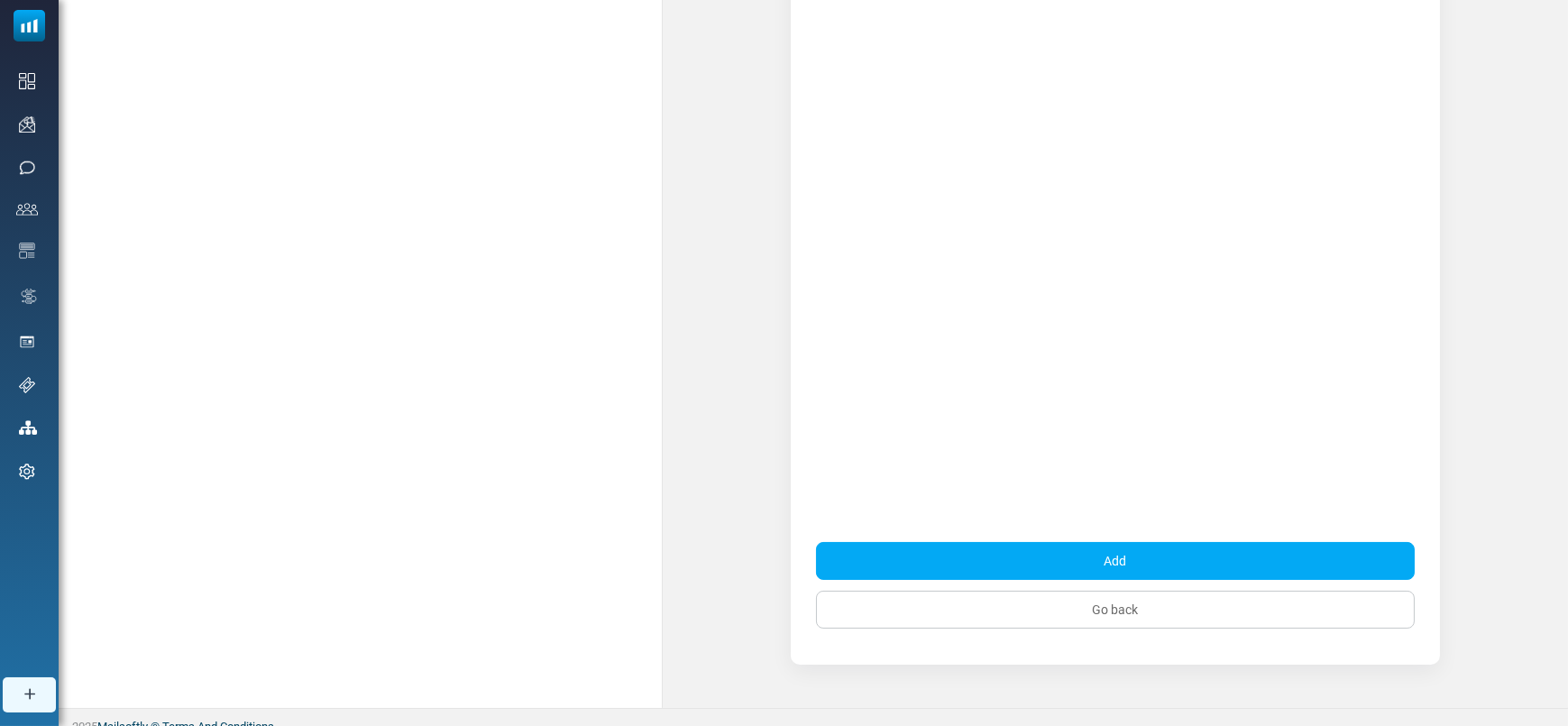
scroll to position [299, 0]
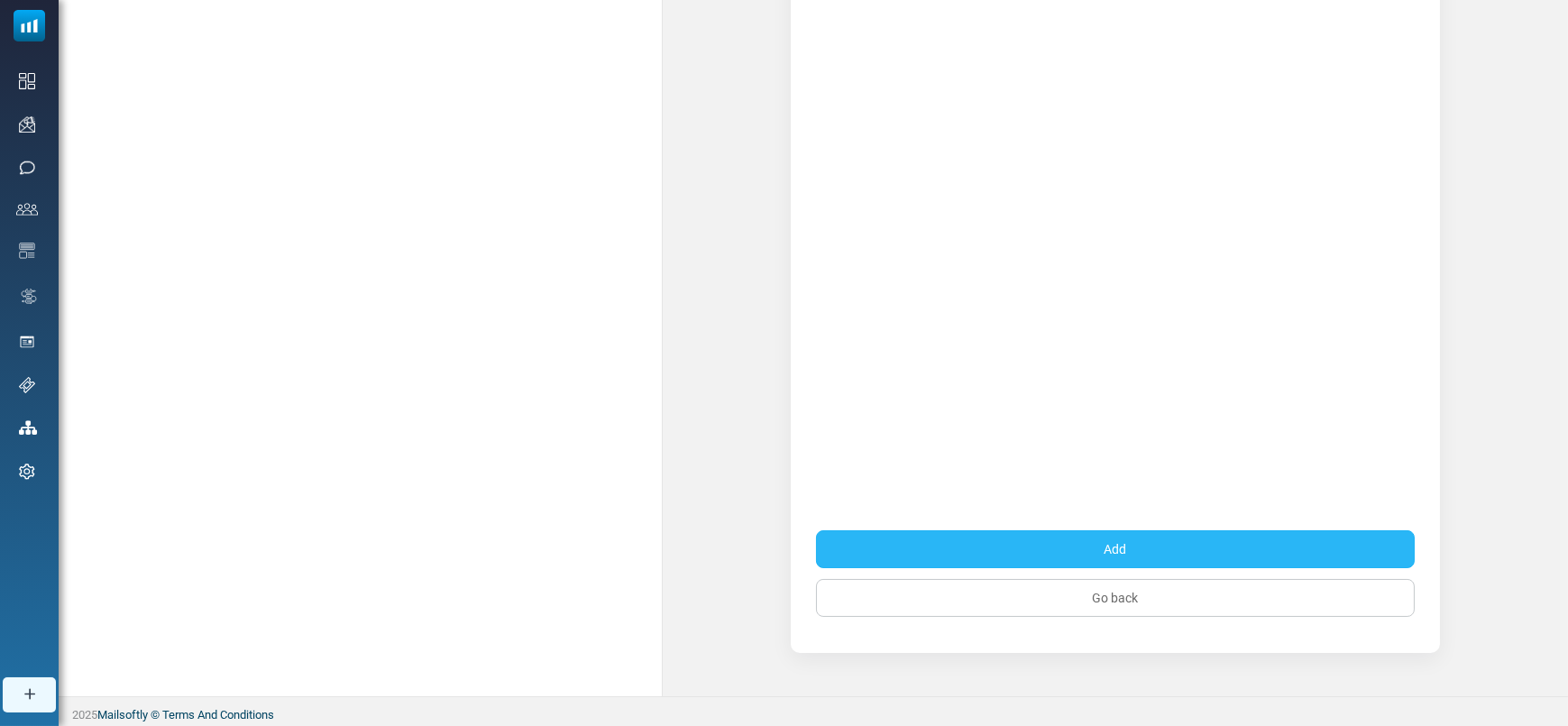
click at [1142, 552] on button "Add" at bounding box center [1116, 549] width 599 height 38
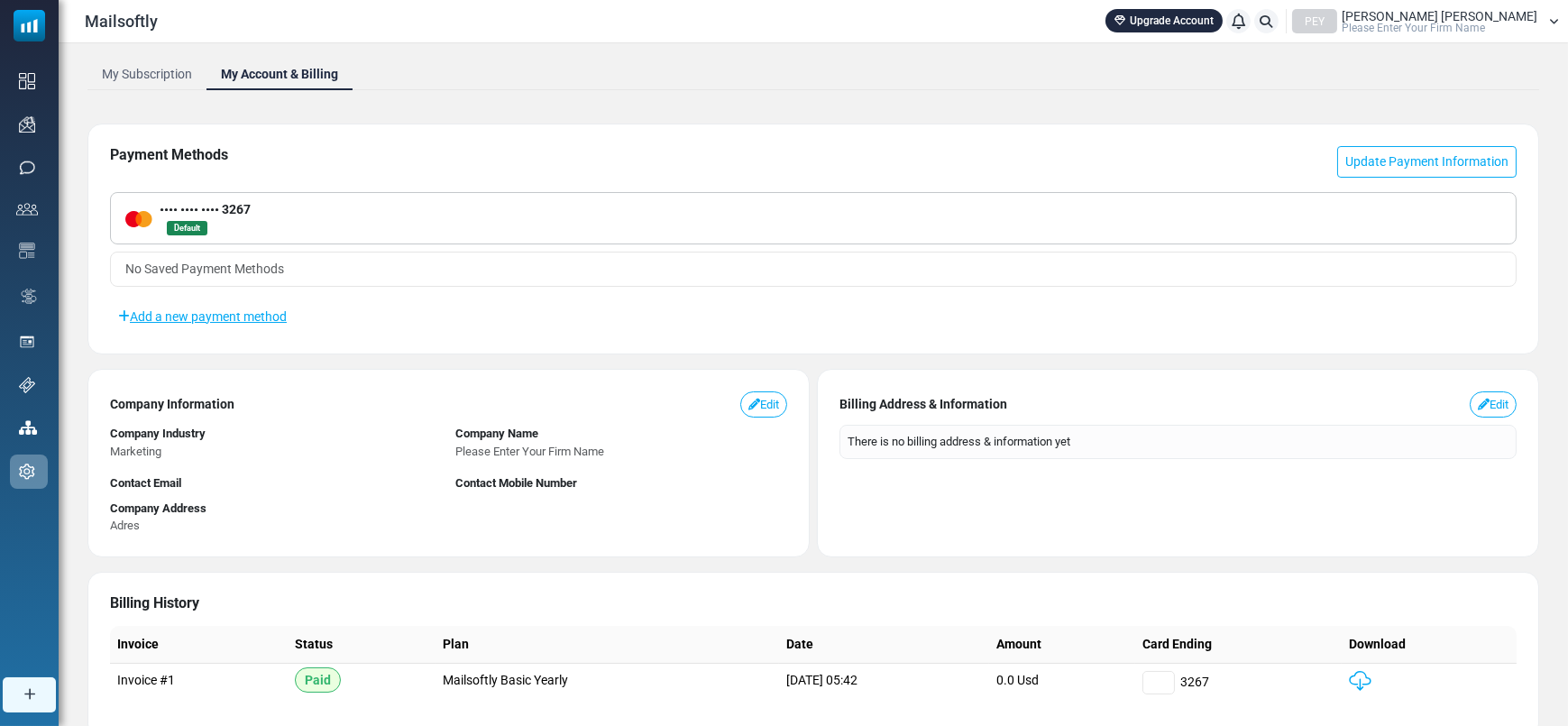
click at [694, 69] on ul "My Subscription My Account & Billing" at bounding box center [814, 74] width 1452 height 32
click at [276, 263] on span "No Saved Payment Methods" at bounding box center [204, 269] width 158 height 15
click at [748, 295] on div "Payment Methods Update Payment Information •••• •••• •••• 3267 Default No Saved…" at bounding box center [814, 239] width 1452 height 231
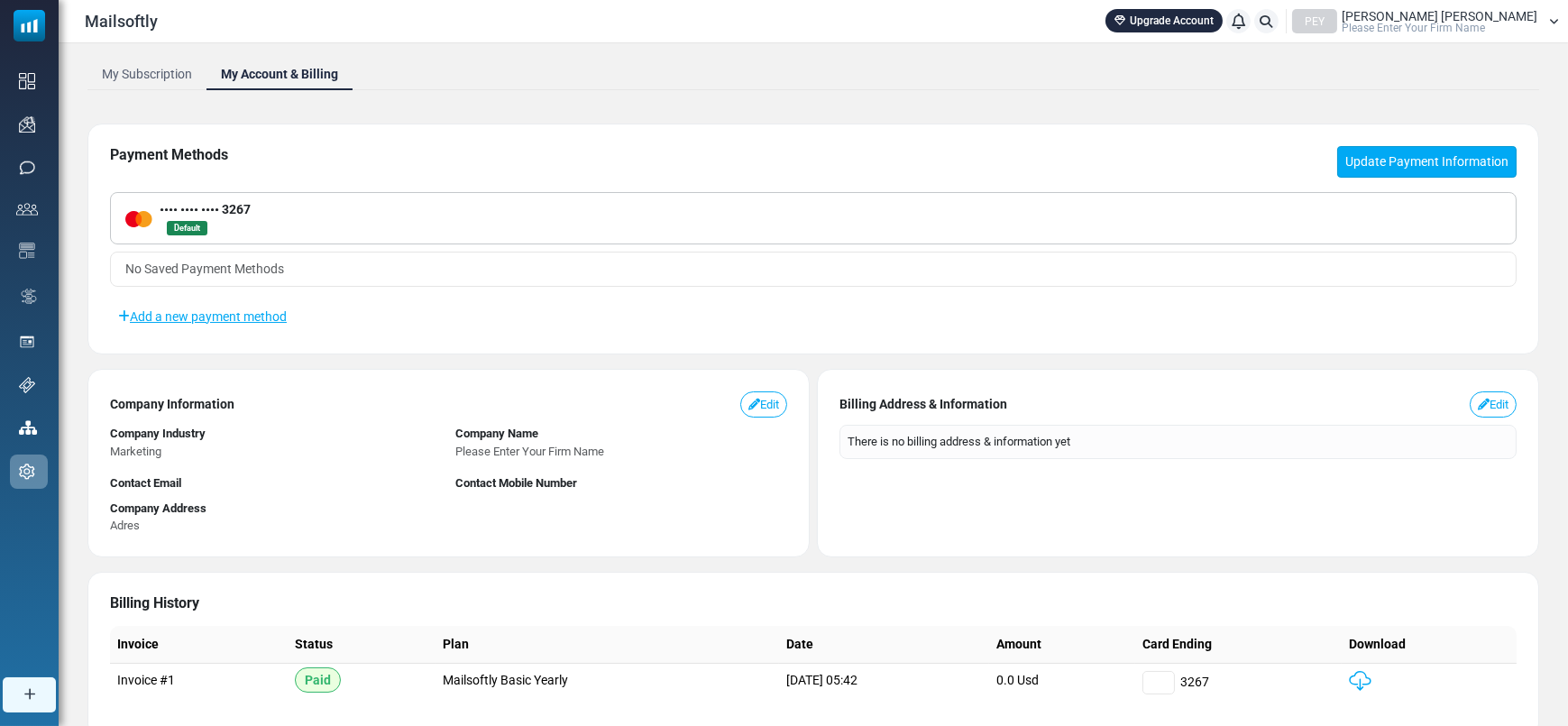
click at [1426, 171] on link "Update Payment Information" at bounding box center [1427, 162] width 179 height 31
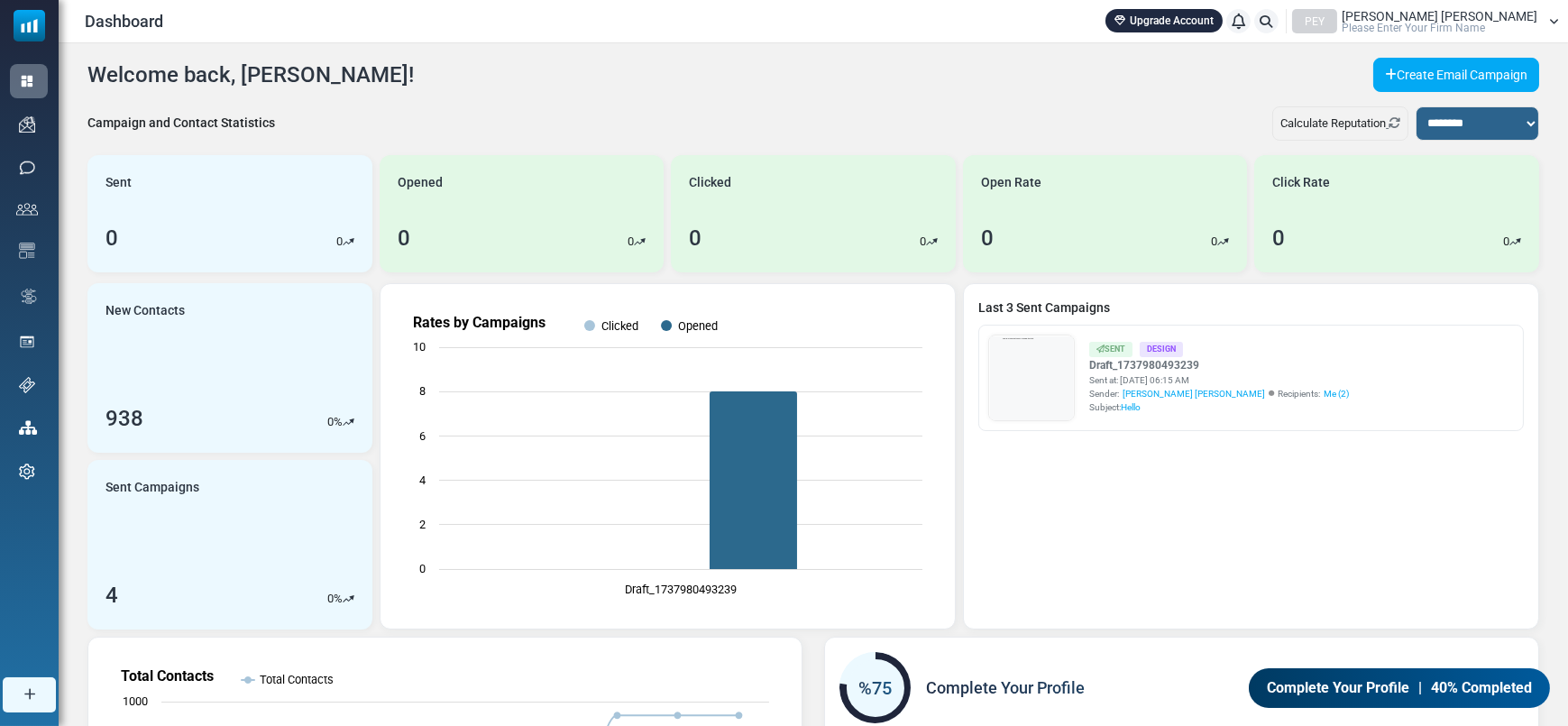
click at [1485, 28] on span "Please Enter Your Firm Name" at bounding box center [1414, 28] width 144 height 11
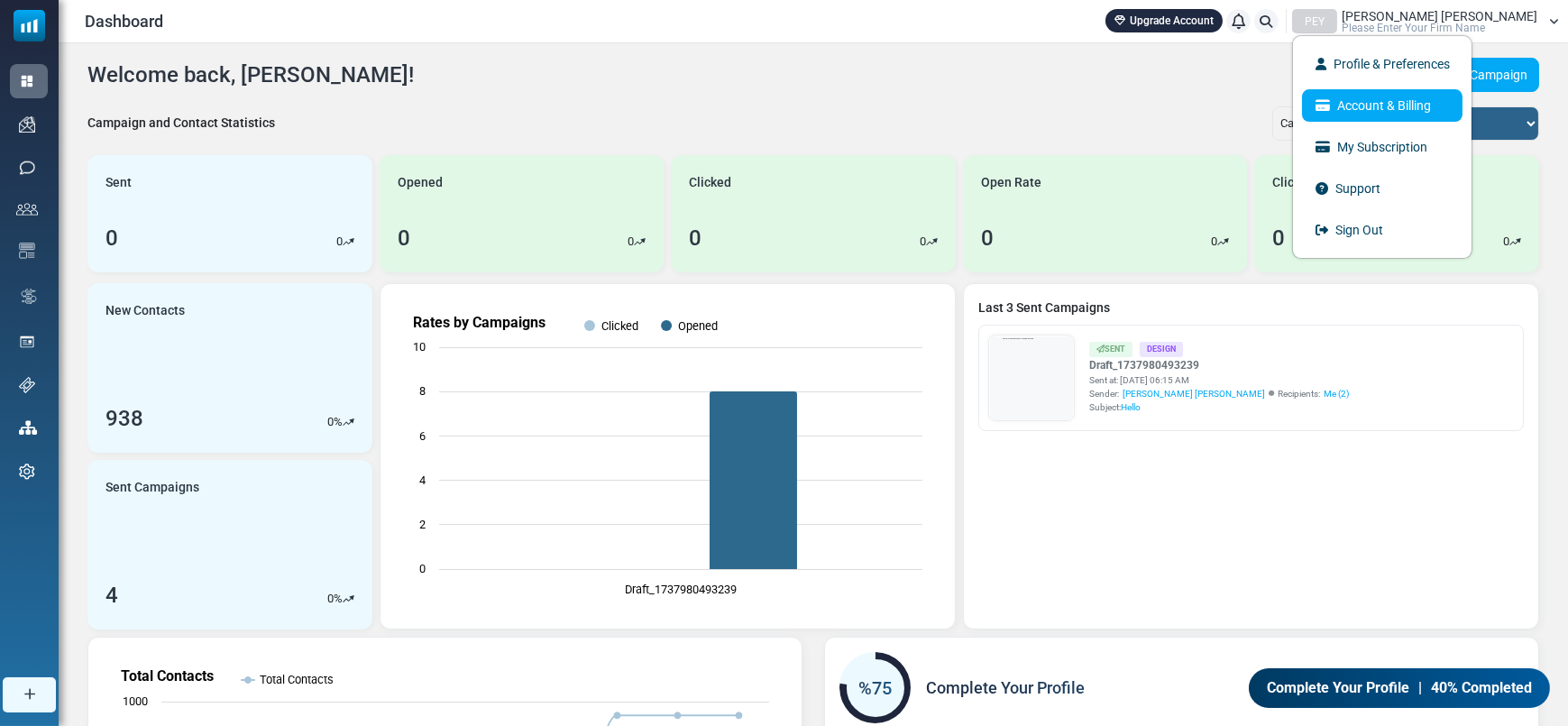
click at [1451, 95] on link "Account & Billing" at bounding box center [1382, 105] width 160 height 32
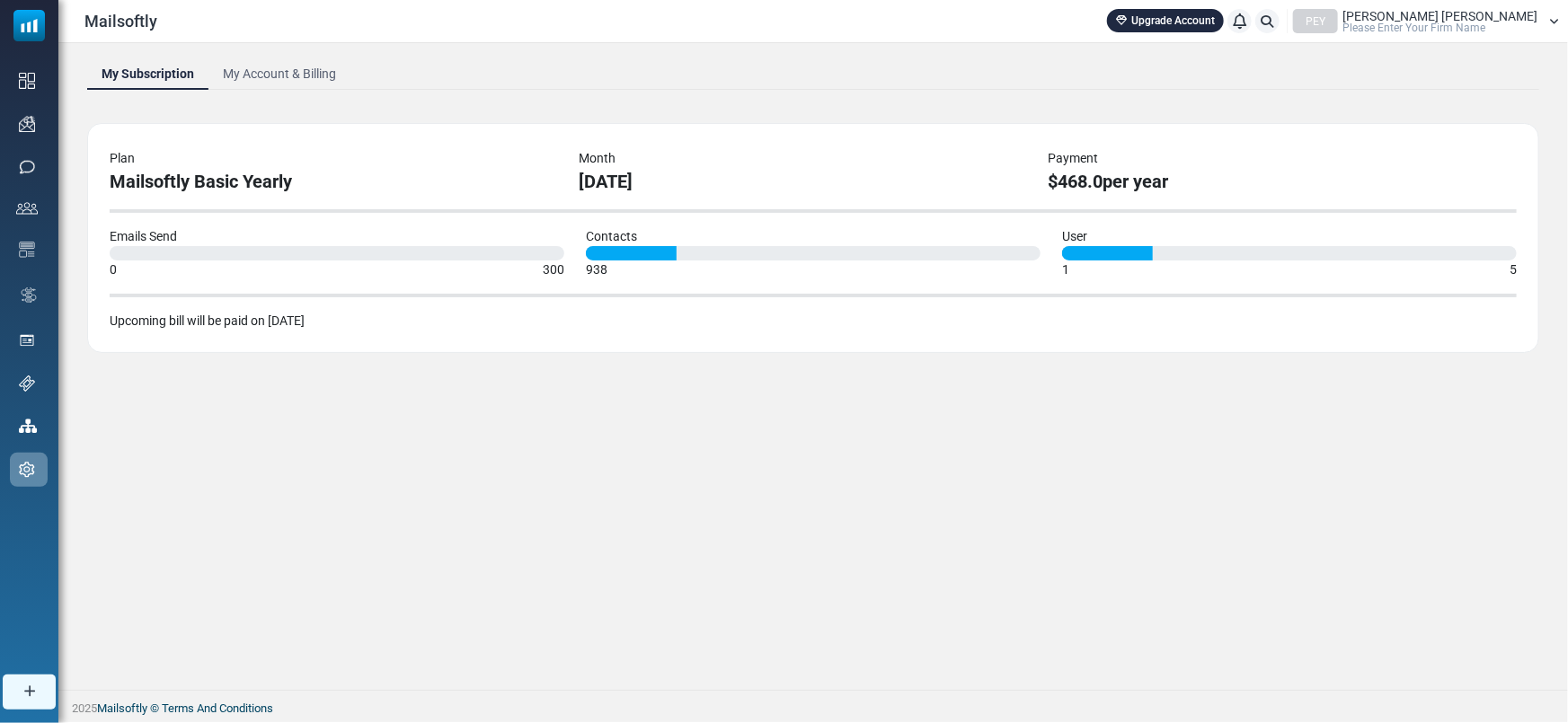
click at [281, 76] on link "My Account & Billing" at bounding box center [279, 73] width 142 height 32
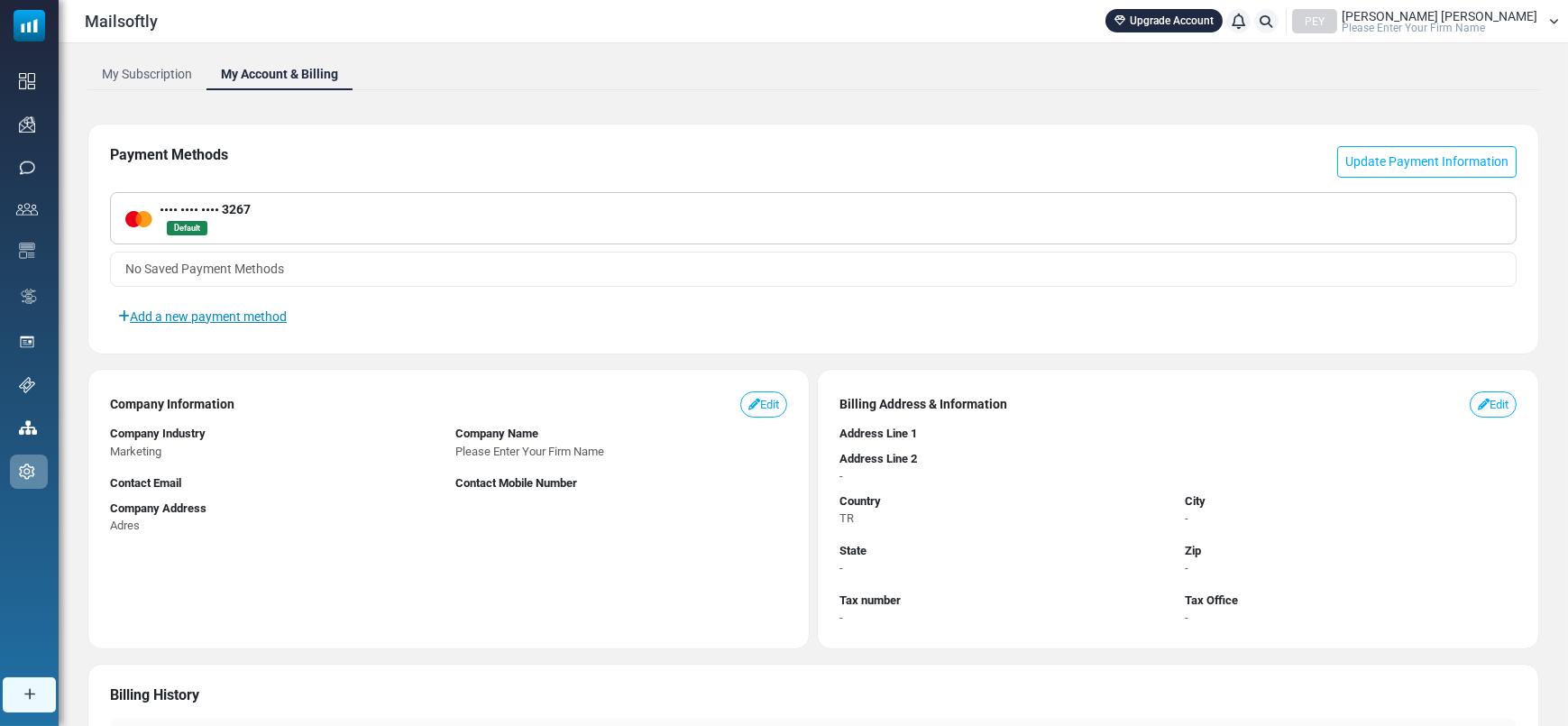
click at [265, 321] on link "Add a new payment method" at bounding box center [203, 316] width 185 height 30
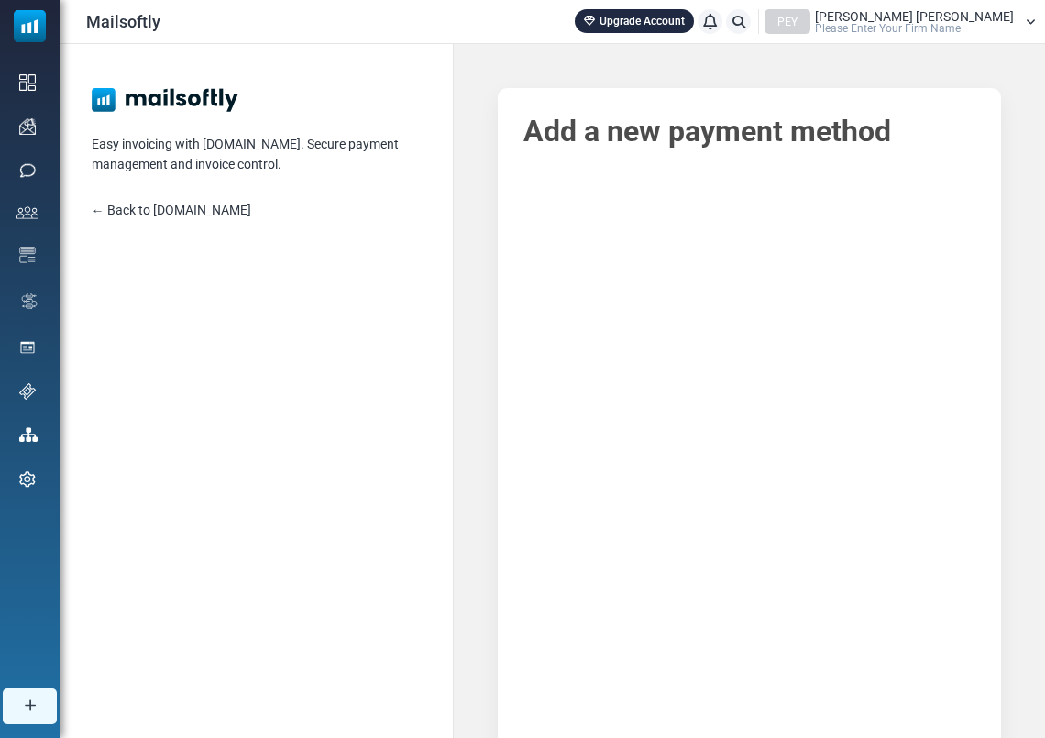
scroll to position [395, 0]
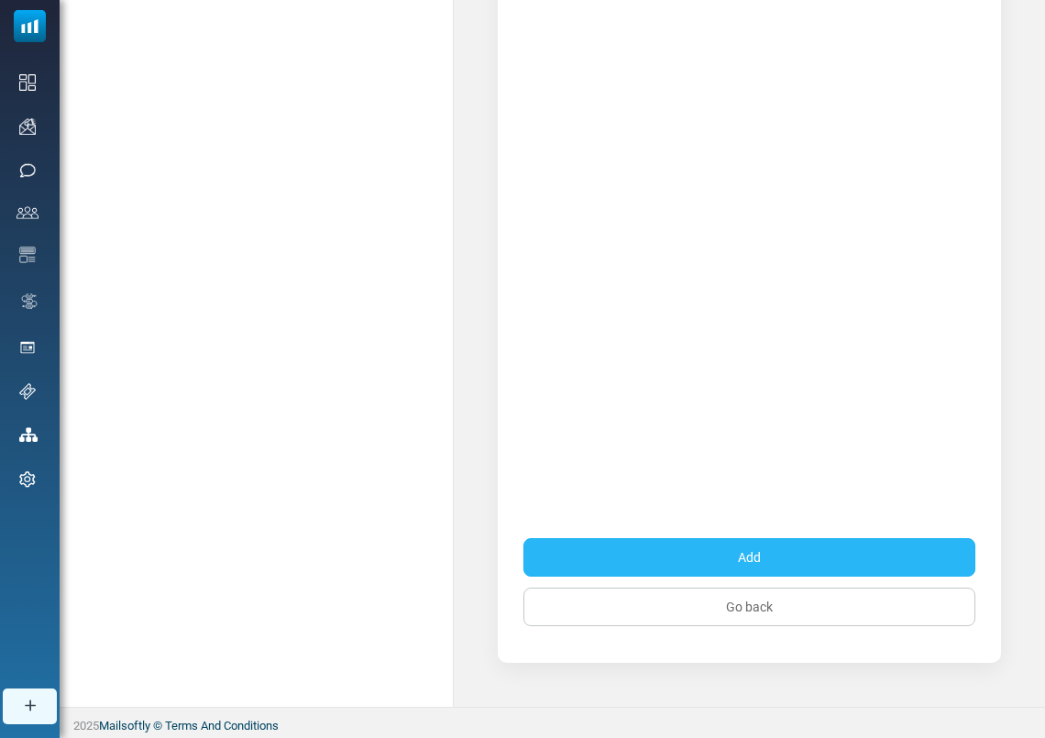
click at [745, 550] on button "Add" at bounding box center [750, 557] width 452 height 39
